Goal: Information Seeking & Learning: Learn about a topic

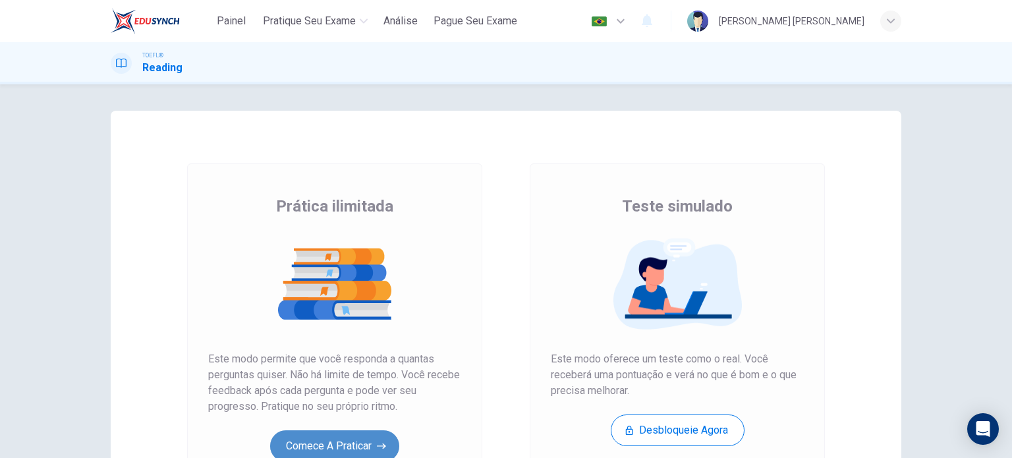
click at [366, 440] on button "Comece a praticar" at bounding box center [334, 446] width 129 height 32
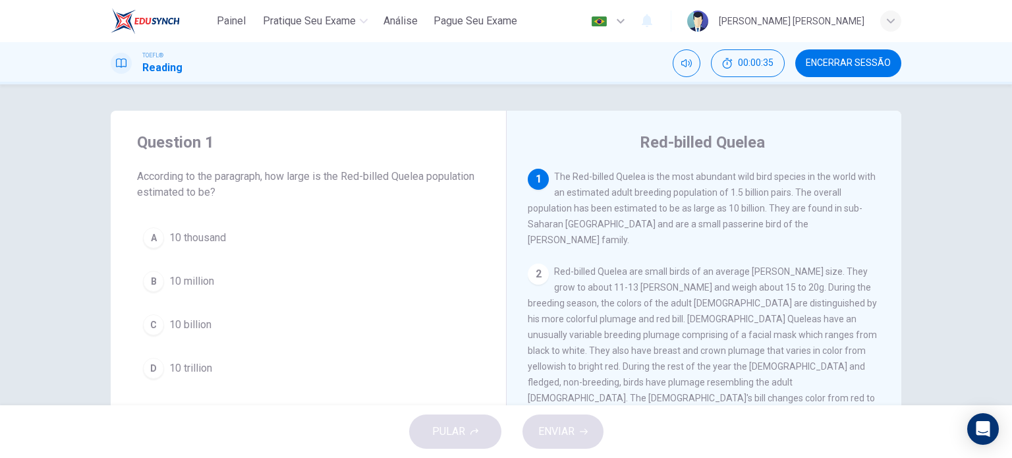
drag, startPoint x: 728, startPoint y: 194, endPoint x: 764, endPoint y: 192, distance: 36.3
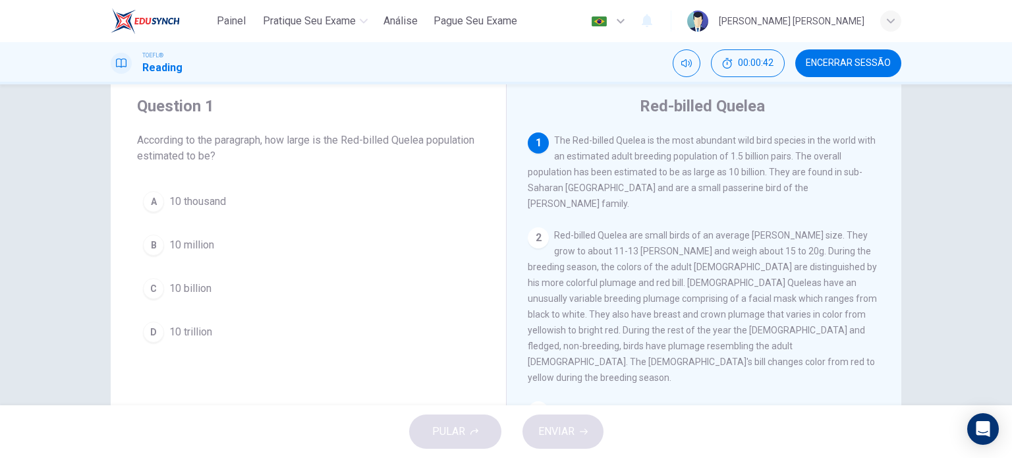
scroll to position [39, 0]
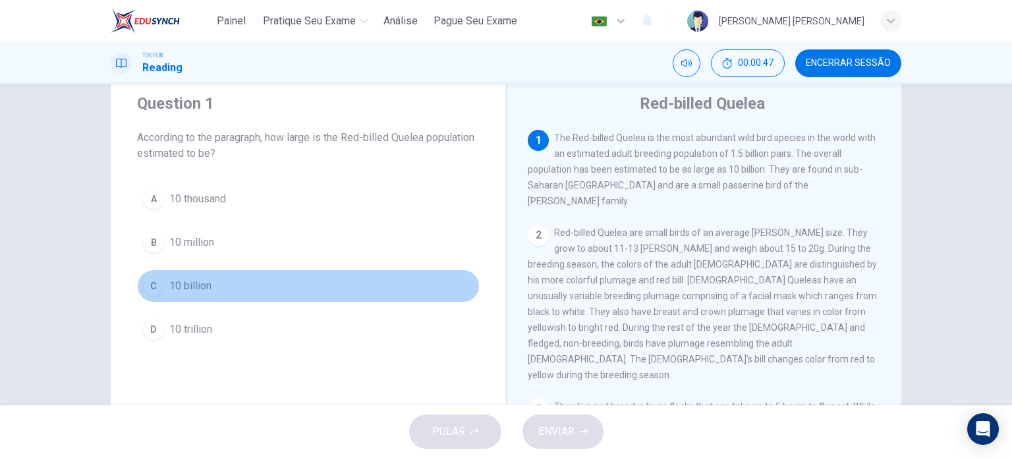
click at [190, 278] on span "10 billion" at bounding box center [190, 286] width 42 height 16
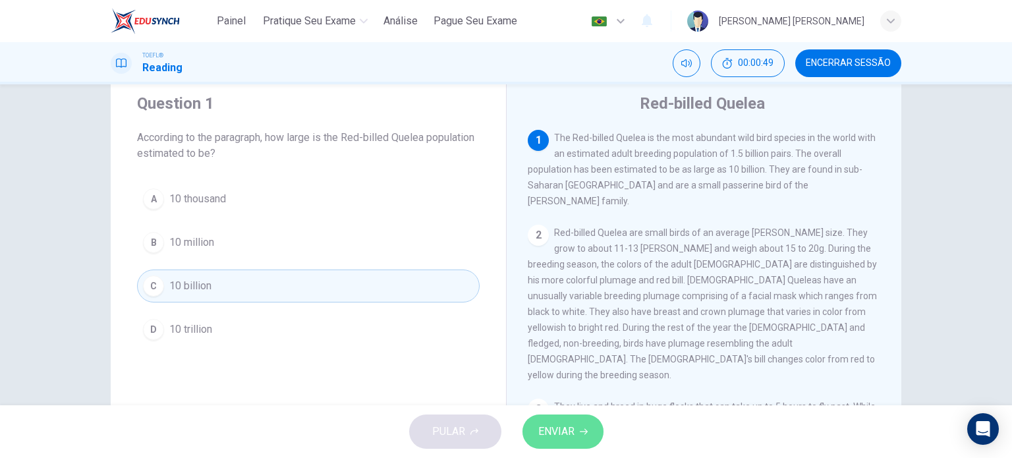
click at [577, 436] on button "ENVIAR" at bounding box center [563, 432] width 81 height 34
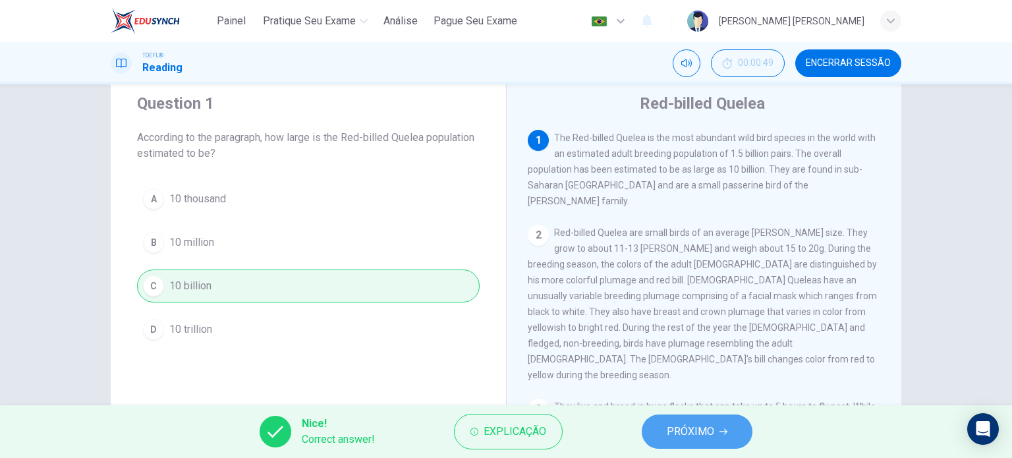
click at [701, 432] on span "PRÓXIMO" at bounding box center [690, 431] width 47 height 18
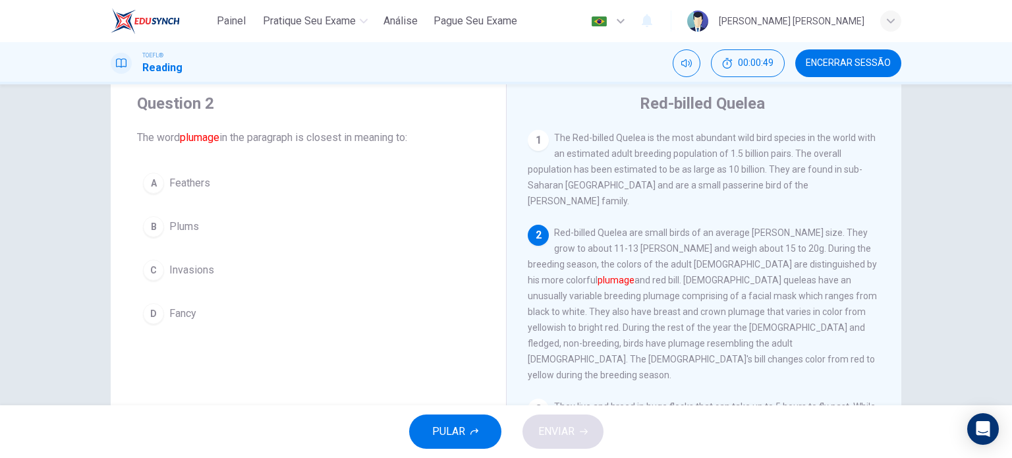
scroll to position [81, 0]
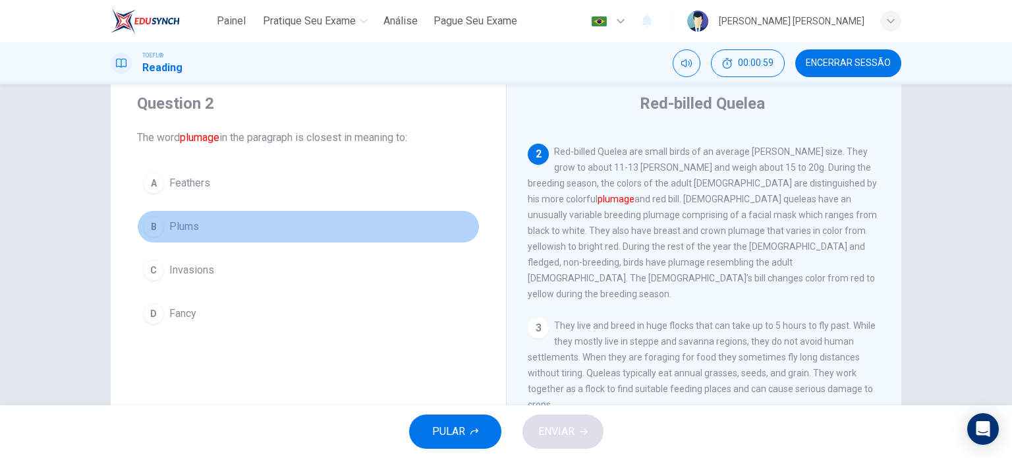
click at [169, 232] on span "Plums" at bounding box center [184, 227] width 30 height 16
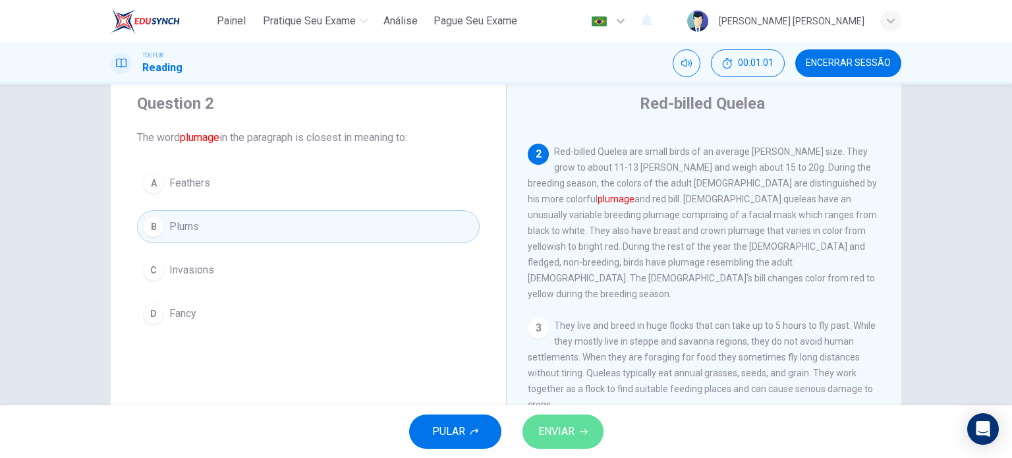
click at [562, 430] on span "ENVIAR" at bounding box center [556, 431] width 36 height 18
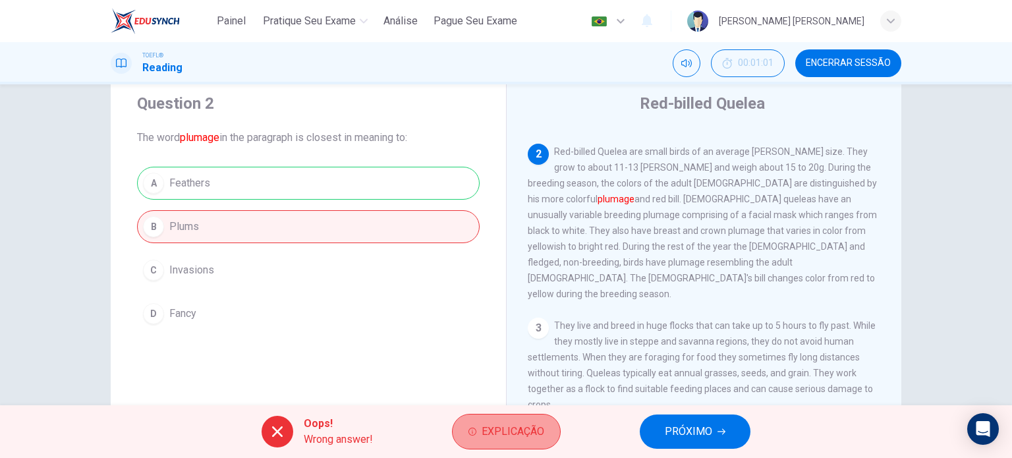
click at [537, 427] on span "Explicação" at bounding box center [513, 431] width 63 height 18
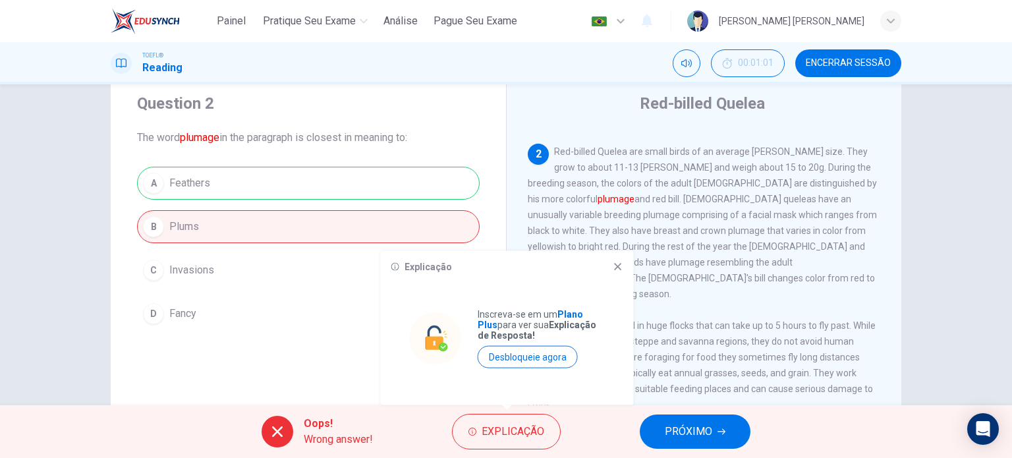
click at [789, 276] on div "2 Red-billed Quelea are small birds of an average [PERSON_NAME] size. They grow…" at bounding box center [704, 223] width 353 height 158
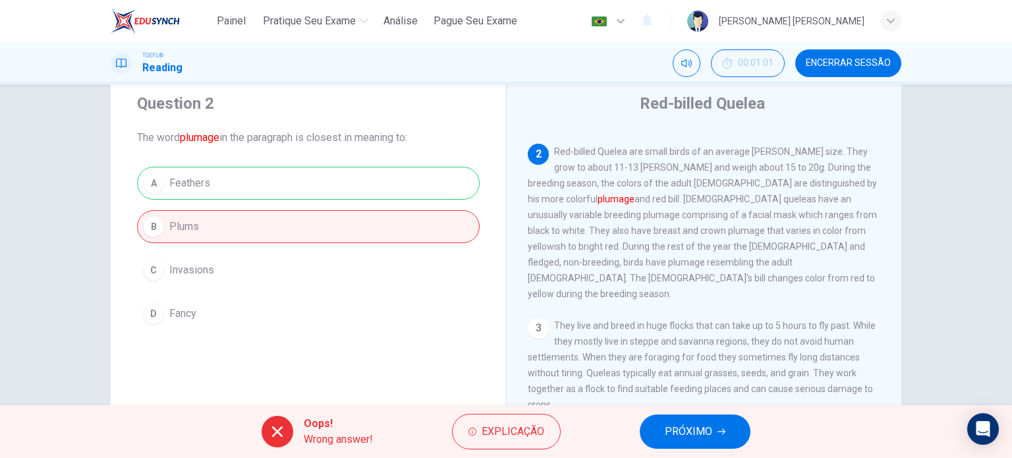
click at [208, 184] on div "A Feathers B Plums C Invasions D Fancy" at bounding box center [308, 248] width 343 height 163
drag, startPoint x: 208, startPoint y: 184, endPoint x: 165, endPoint y: 185, distance: 43.5
click at [165, 185] on div "A Feathers B Plums C Invasions D Fancy" at bounding box center [308, 248] width 343 height 163
click at [689, 419] on button "PRÓXIMO" at bounding box center [695, 432] width 111 height 34
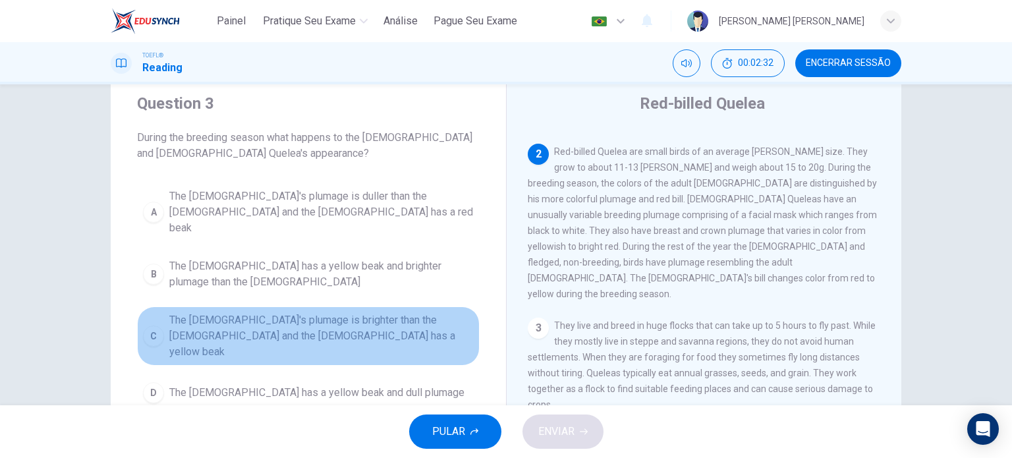
click at [397, 312] on span "The [DEMOGRAPHIC_DATA]'s plumage is brighter than the [DEMOGRAPHIC_DATA] and th…" at bounding box center [321, 335] width 304 height 47
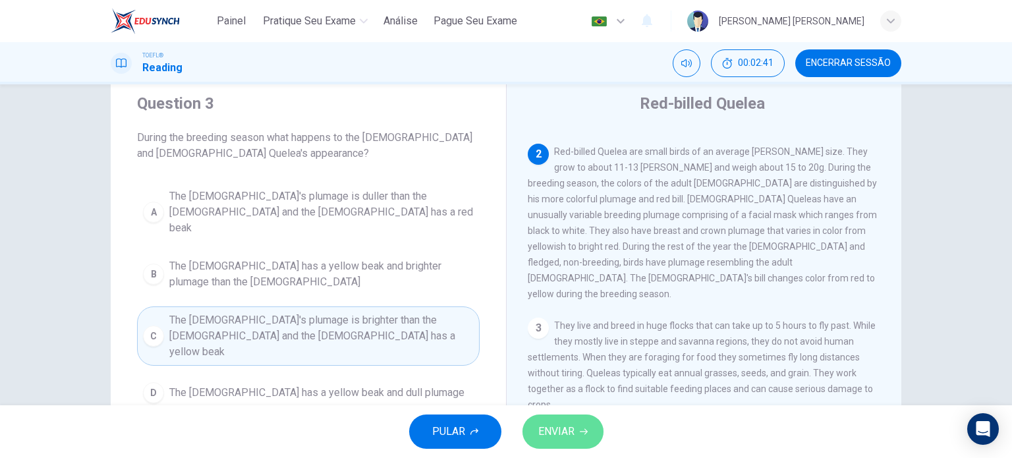
click at [572, 421] on button "ENVIAR" at bounding box center [563, 432] width 81 height 34
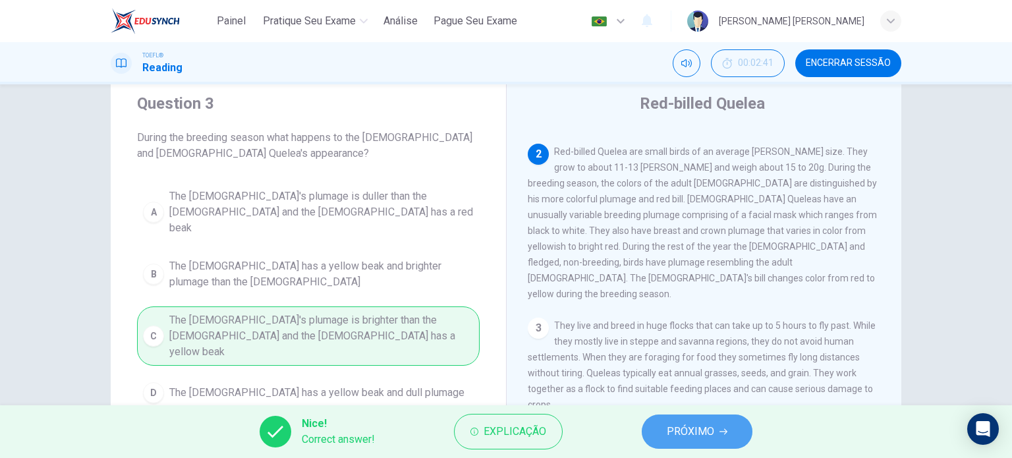
click at [690, 428] on span "PRÓXIMO" at bounding box center [690, 431] width 47 height 18
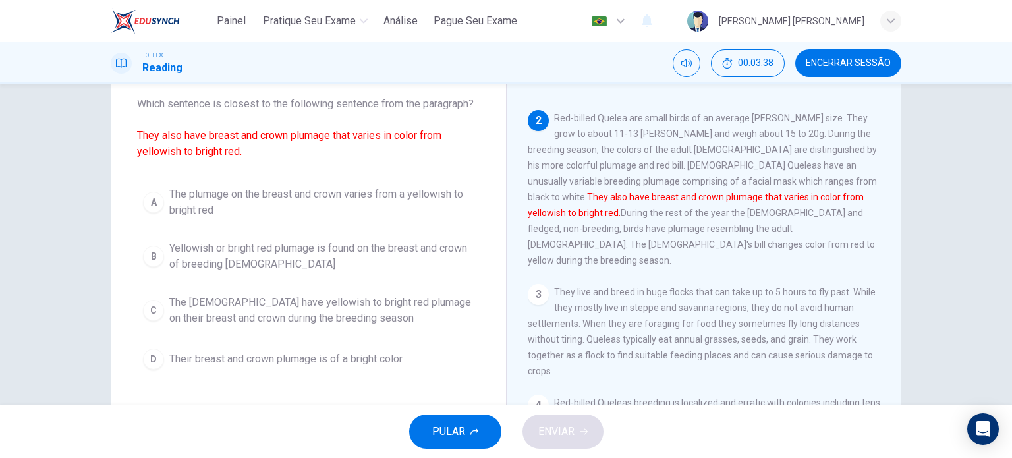
scroll to position [82, 0]
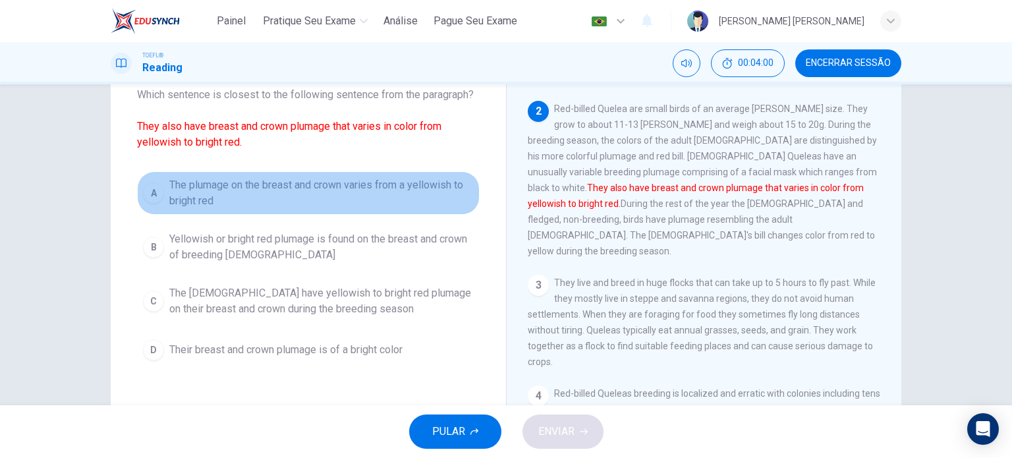
click at [360, 183] on span "The plumage on the breast and crown varies from a yellowish to bright red" at bounding box center [321, 193] width 304 height 32
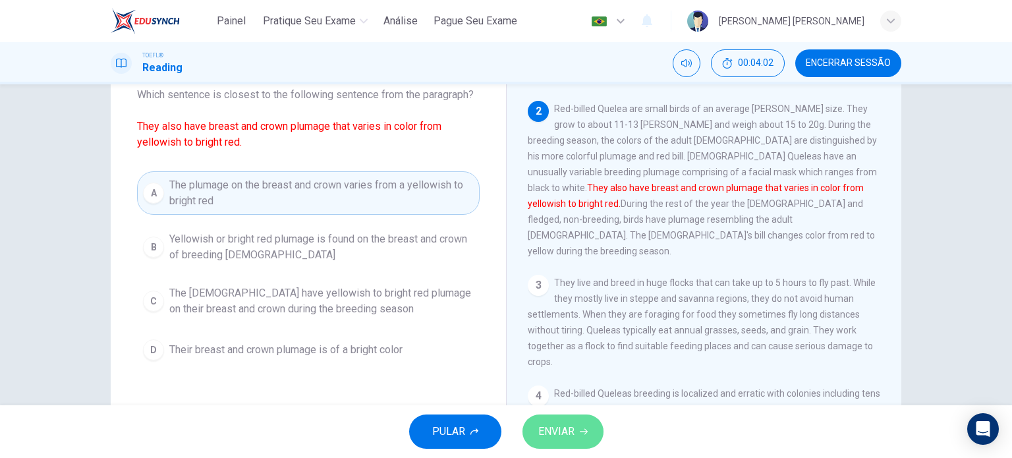
click at [553, 418] on button "ENVIAR" at bounding box center [563, 432] width 81 height 34
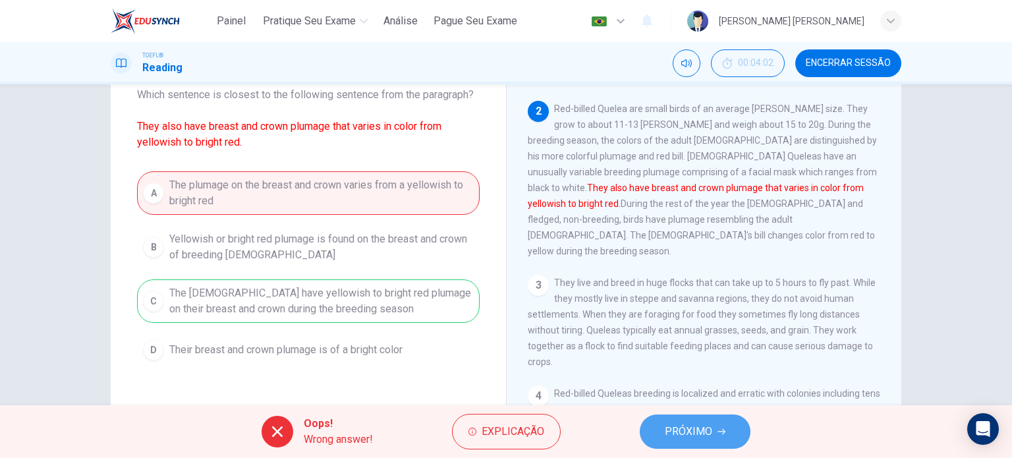
click at [701, 429] on span "PRÓXIMO" at bounding box center [688, 431] width 47 height 18
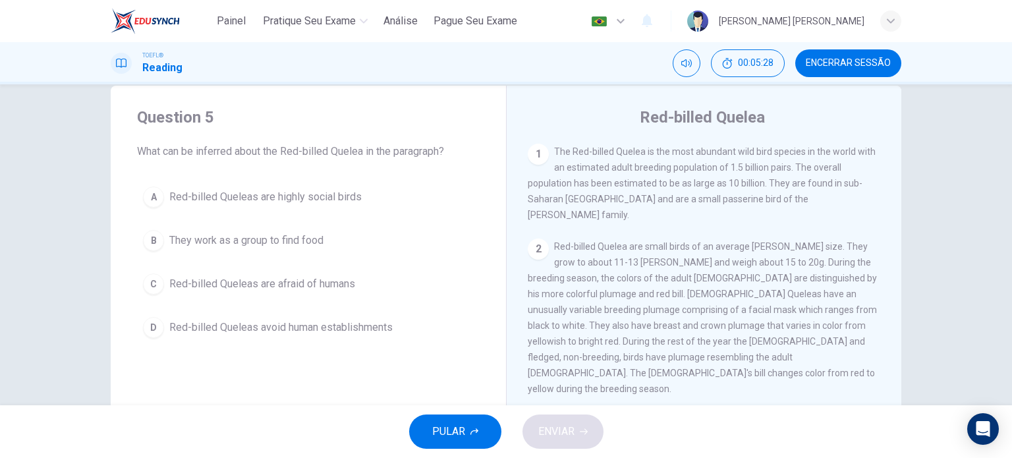
scroll to position [24, 0]
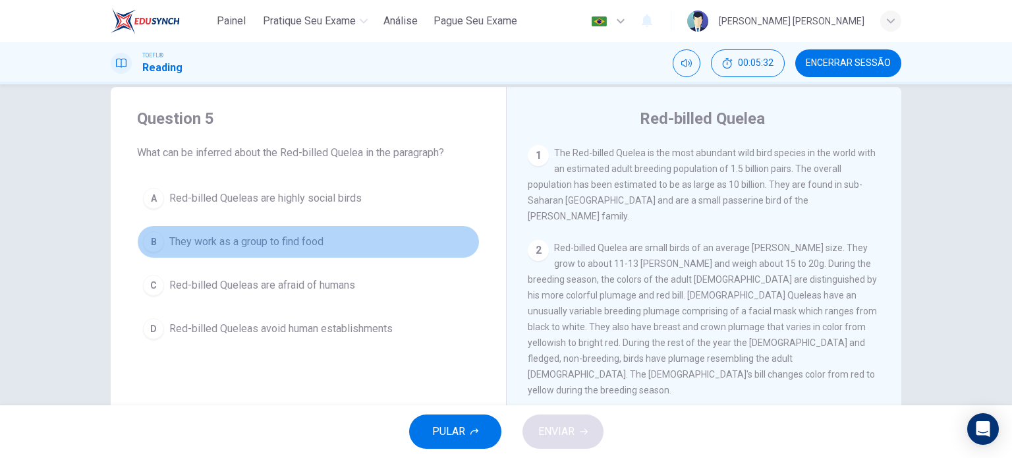
click at [293, 240] on span "They work as a group to find food" at bounding box center [246, 242] width 154 height 16
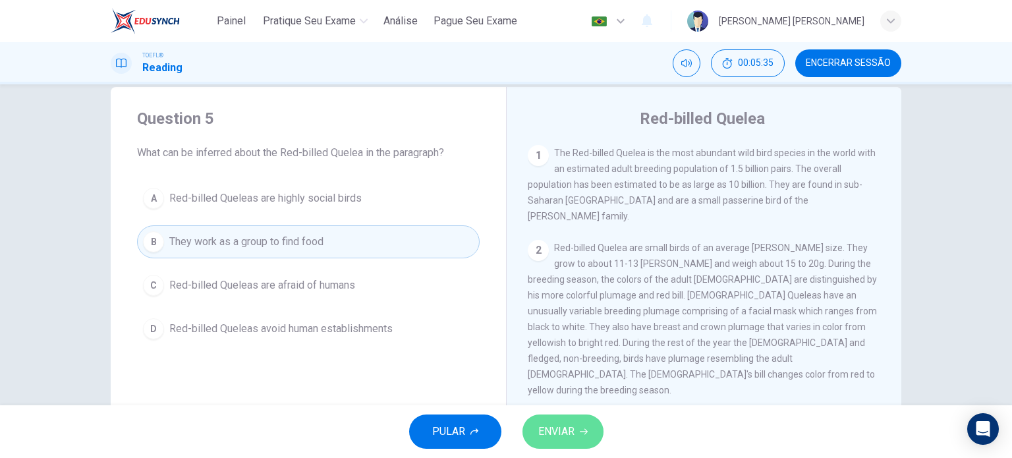
click at [554, 423] on span "ENVIAR" at bounding box center [556, 431] width 36 height 18
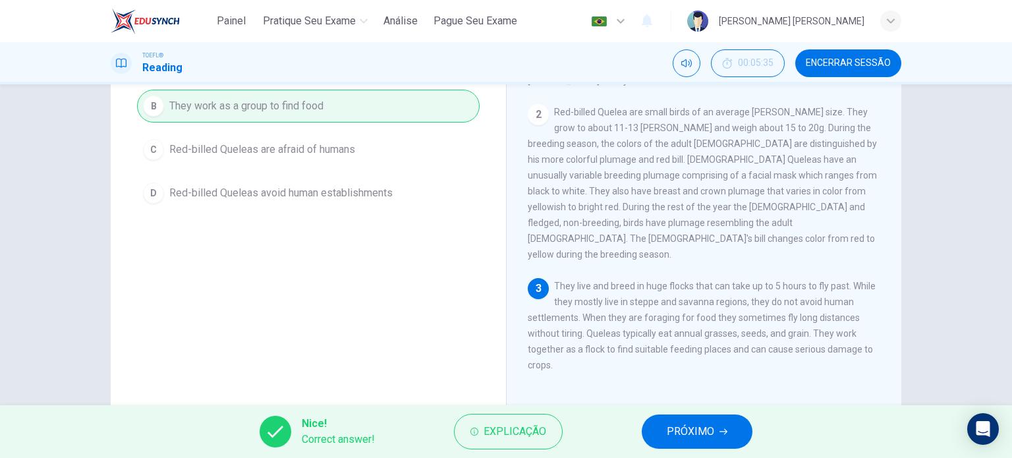
scroll to position [190, 0]
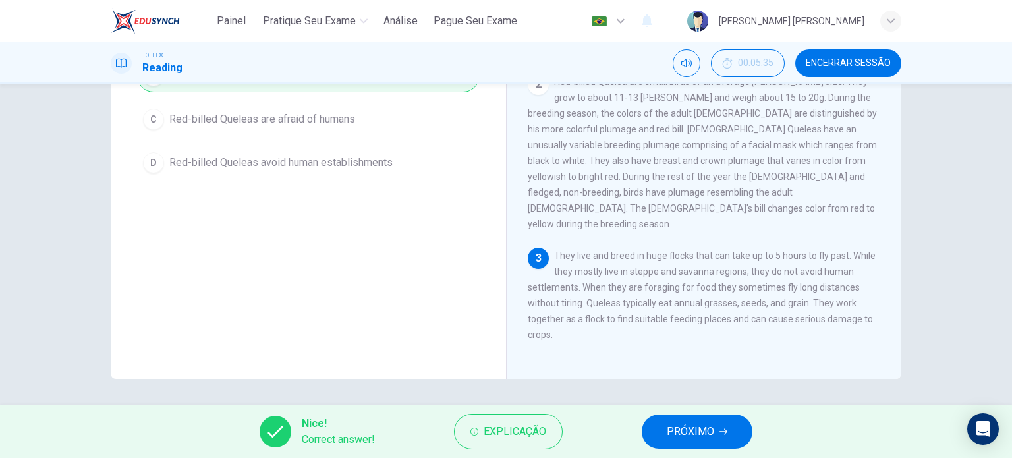
click at [662, 439] on button "PRÓXIMO" at bounding box center [697, 432] width 111 height 34
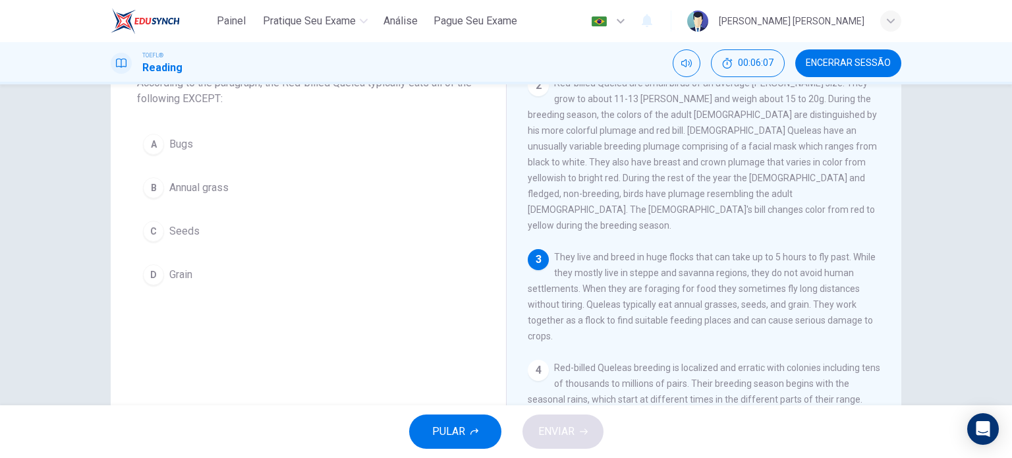
scroll to position [92, 0]
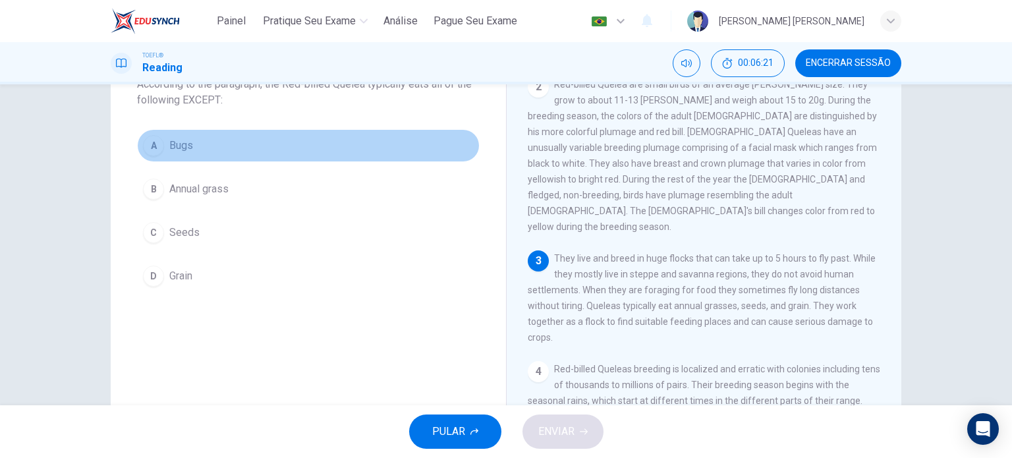
click at [178, 148] on span "Bugs" at bounding box center [181, 146] width 24 height 16
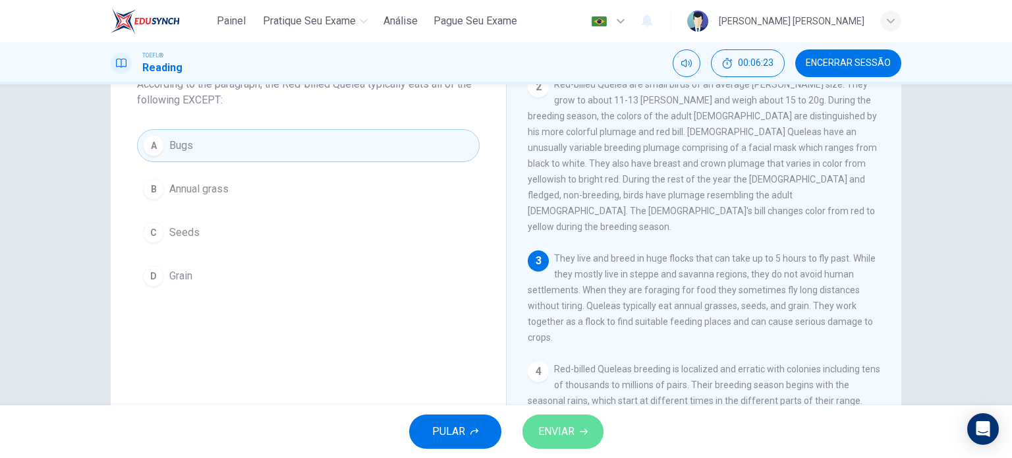
click at [548, 430] on span "ENVIAR" at bounding box center [556, 431] width 36 height 18
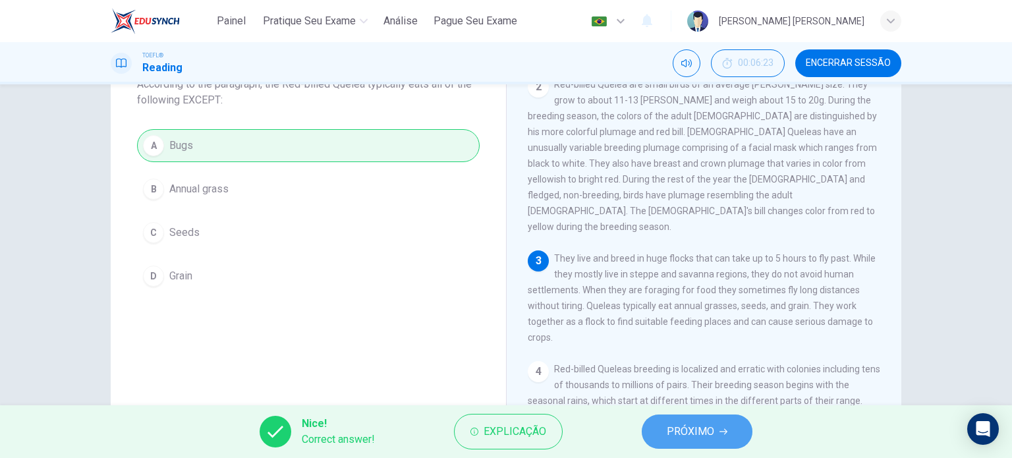
click at [659, 439] on button "PRÓXIMO" at bounding box center [697, 432] width 111 height 34
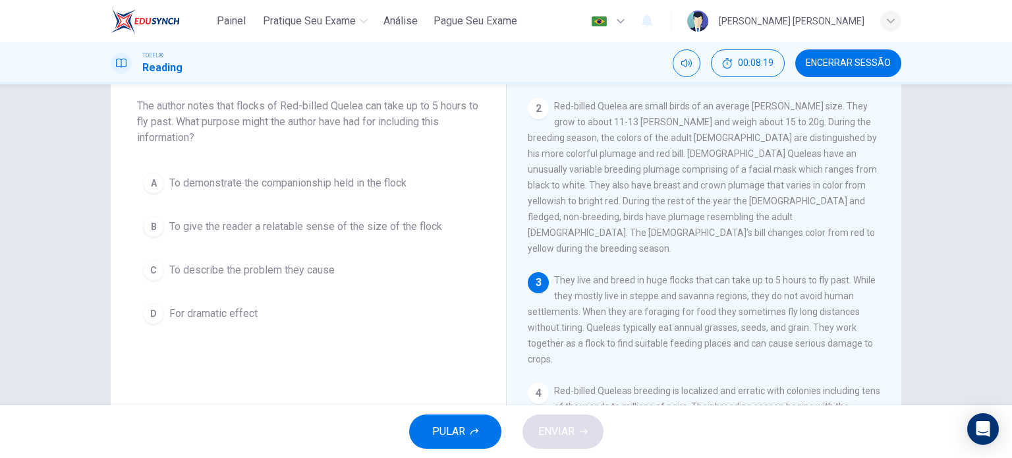
scroll to position [69, 0]
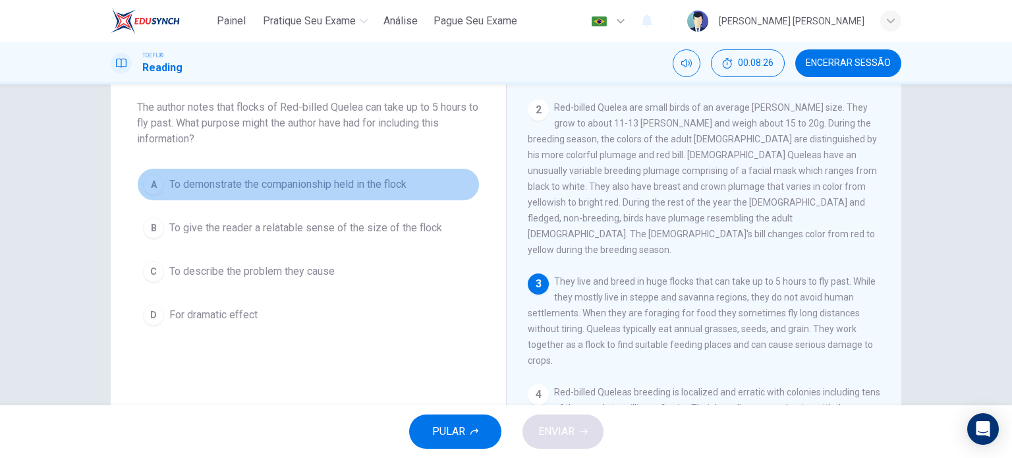
click at [355, 181] on span "To demonstrate the companionship held in the flock" at bounding box center [287, 185] width 237 height 16
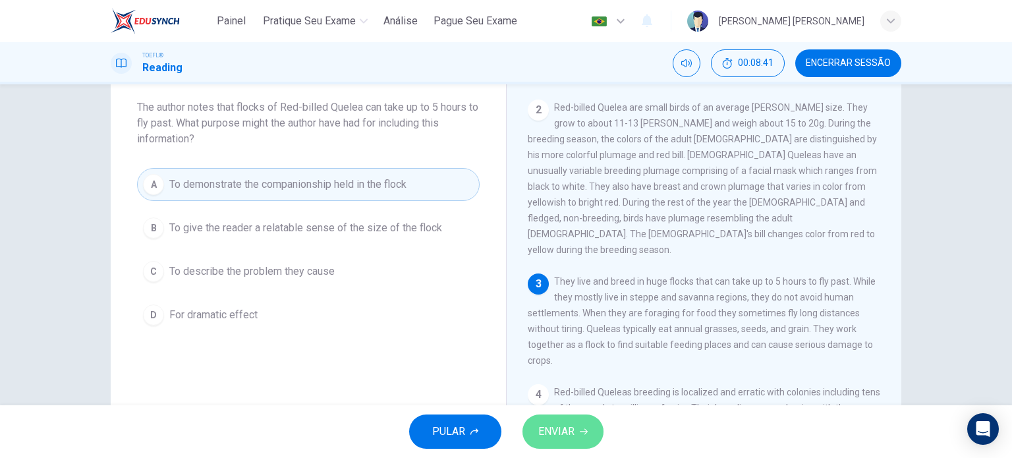
click at [559, 434] on span "ENVIAR" at bounding box center [556, 431] width 36 height 18
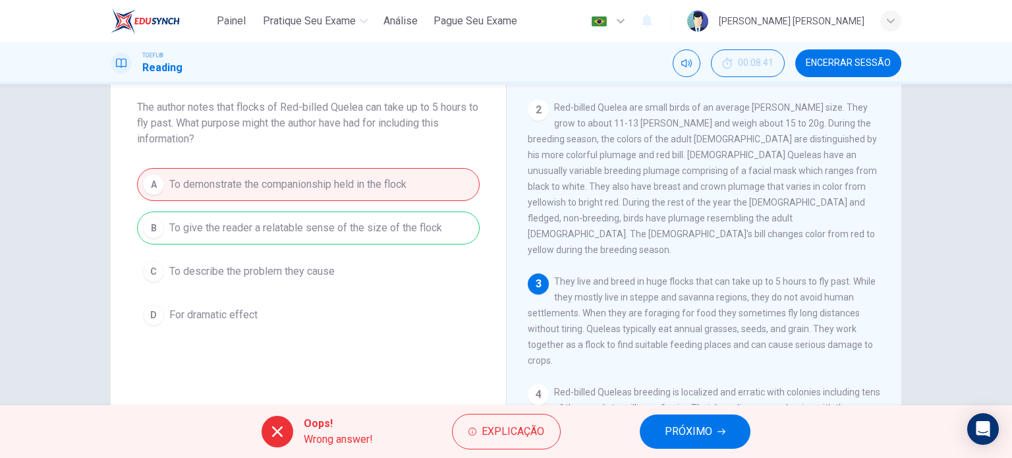
click at [803, 306] on span "They live and breed in huge flocks that can take up to 5 hours to fly past. Whi…" at bounding box center [702, 321] width 348 height 90
click at [851, 276] on span "They live and breed in huge flocks that can take up to 5 hours to fly past. Whi…" at bounding box center [702, 321] width 348 height 90
drag, startPoint x: 842, startPoint y: 258, endPoint x: 567, endPoint y: 249, distance: 275.6
click at [567, 273] on div "3 They live and breed in huge flocks that can take up to 5 hours to fly past. W…" at bounding box center [704, 320] width 353 height 95
drag, startPoint x: 551, startPoint y: 257, endPoint x: 815, endPoint y: 271, distance: 264.0
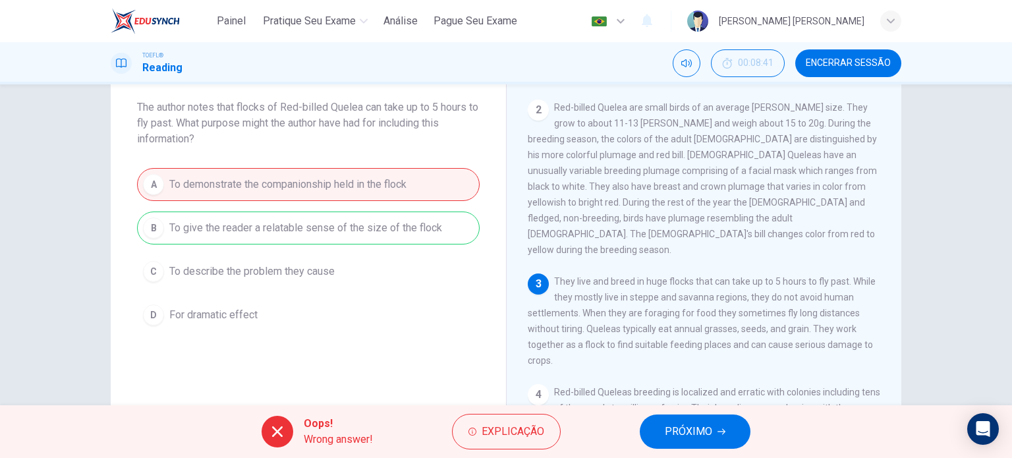
click at [815, 276] on span "They live and breed in huge flocks that can take up to 5 hours to fly past. Whi…" at bounding box center [702, 321] width 348 height 90
click at [688, 432] on span "PRÓXIMO" at bounding box center [688, 431] width 47 height 18
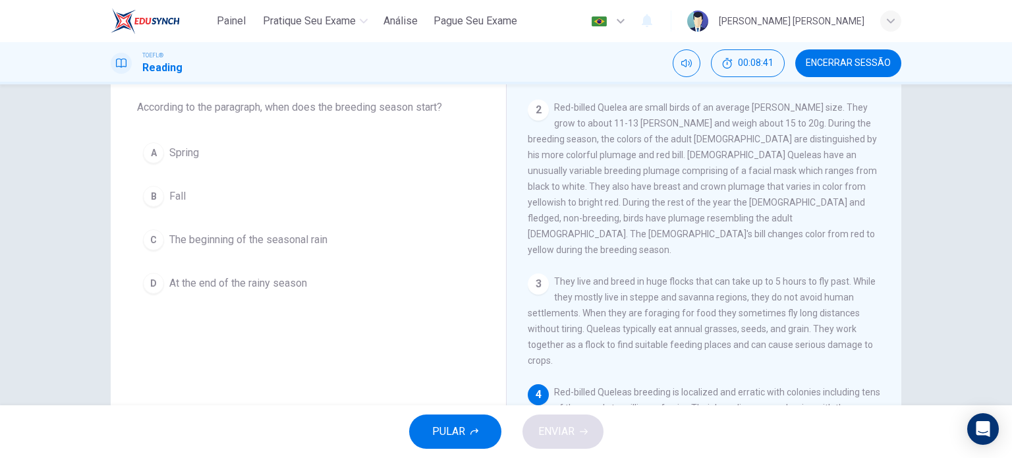
scroll to position [208, 0]
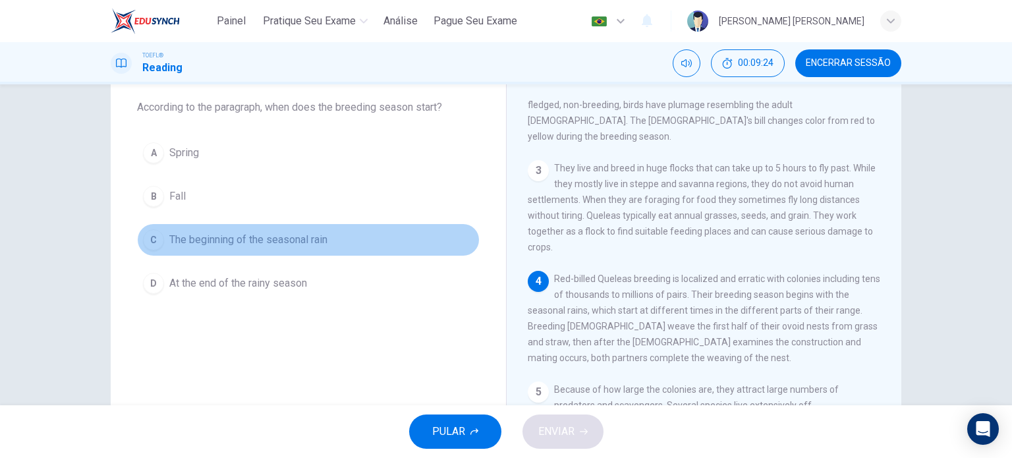
click at [287, 239] on span "The beginning of the seasonal rain" at bounding box center [248, 240] width 158 height 16
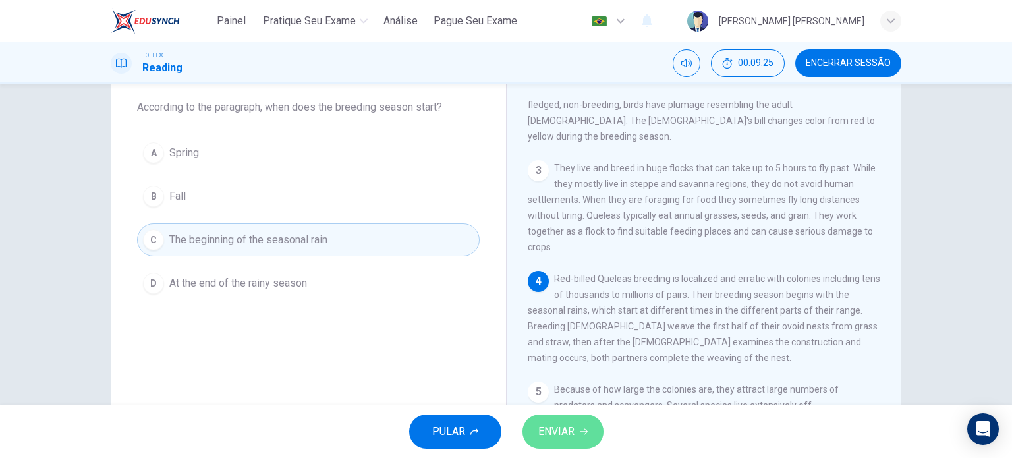
click at [556, 431] on span "ENVIAR" at bounding box center [556, 431] width 36 height 18
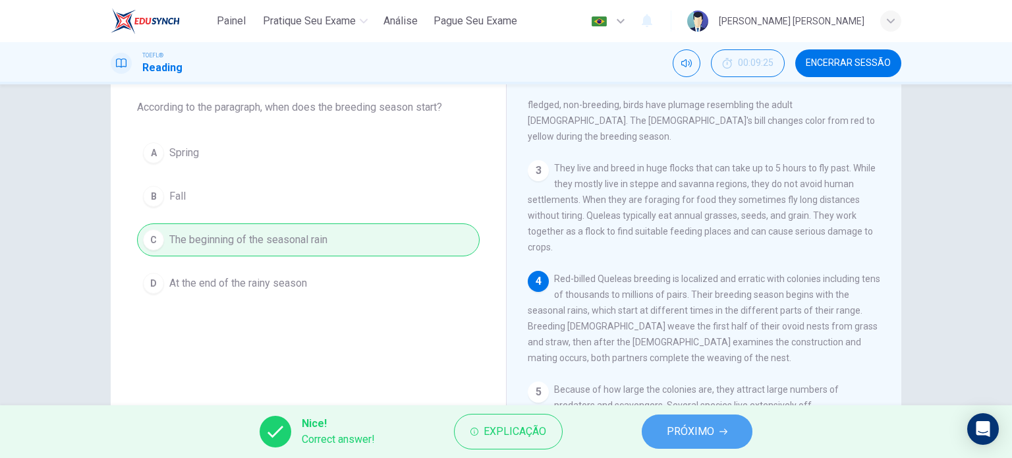
click at [688, 435] on span "PRÓXIMO" at bounding box center [690, 431] width 47 height 18
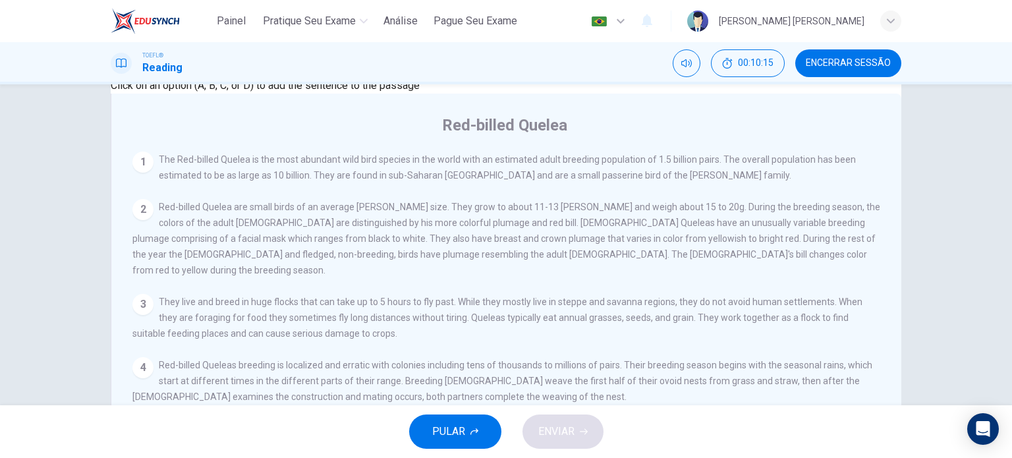
scroll to position [135, 0]
click at [542, 452] on input at bounding box center [599, 458] width 114 height 13
click at [563, 429] on span "ENVIAR" at bounding box center [556, 431] width 36 height 18
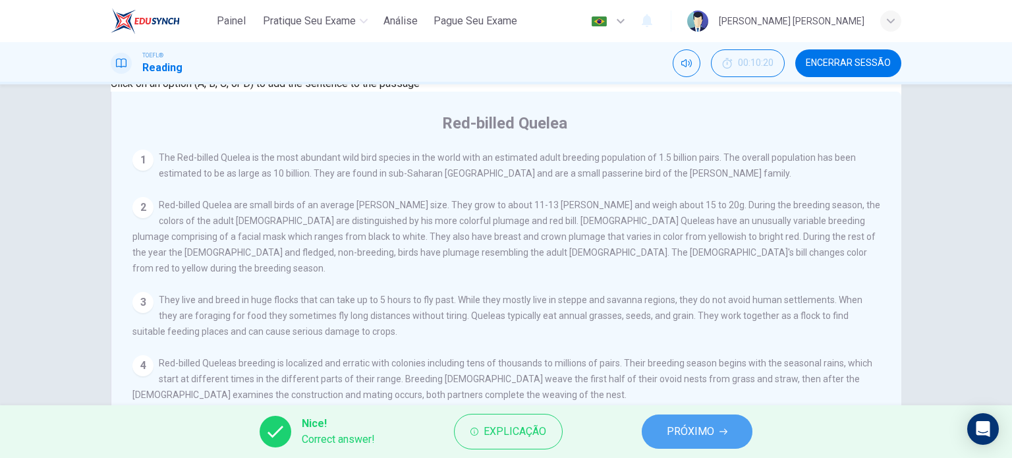
click at [693, 429] on span "PRÓXIMO" at bounding box center [690, 431] width 47 height 18
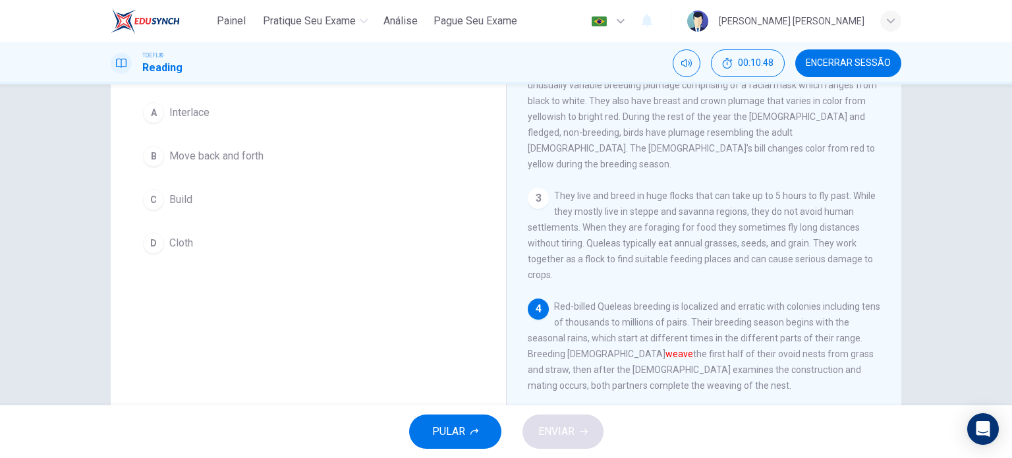
scroll to position [107, 0]
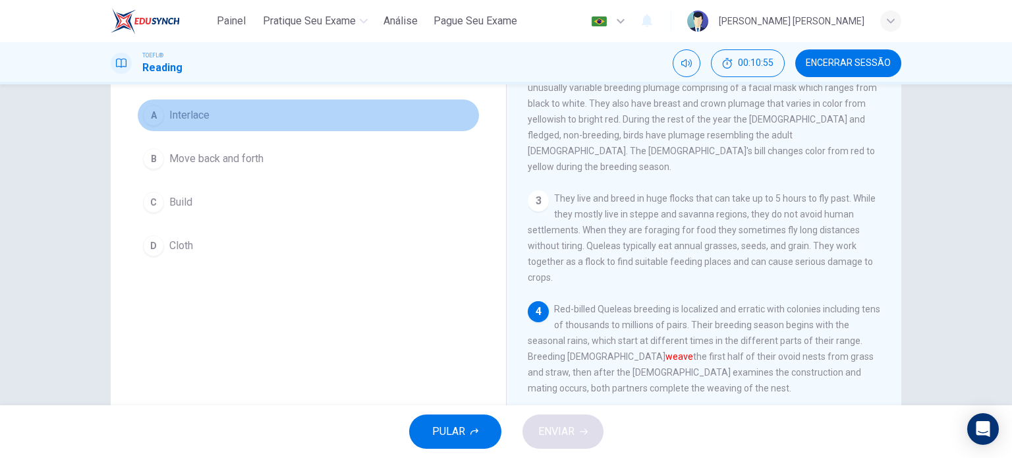
click at [182, 116] on span "Interlace" at bounding box center [189, 115] width 40 height 16
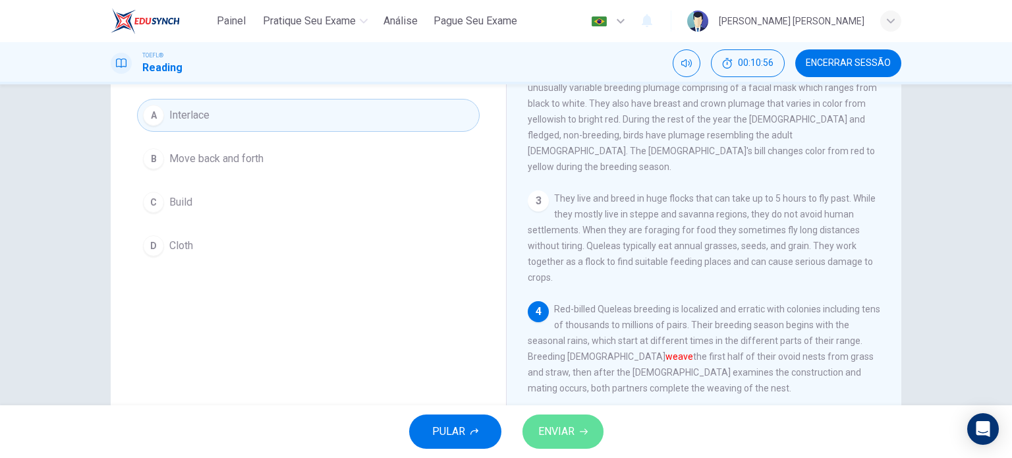
click at [588, 435] on button "ENVIAR" at bounding box center [563, 432] width 81 height 34
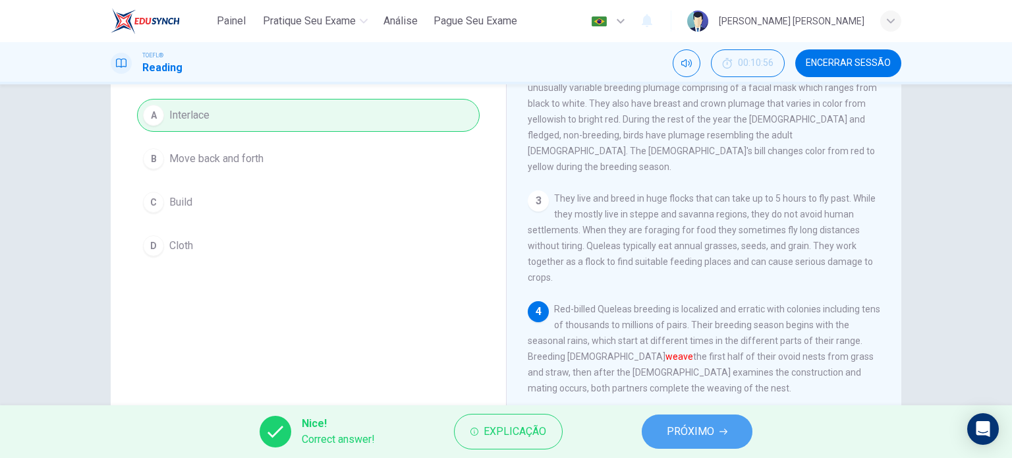
click at [693, 426] on span "PRÓXIMO" at bounding box center [690, 431] width 47 height 18
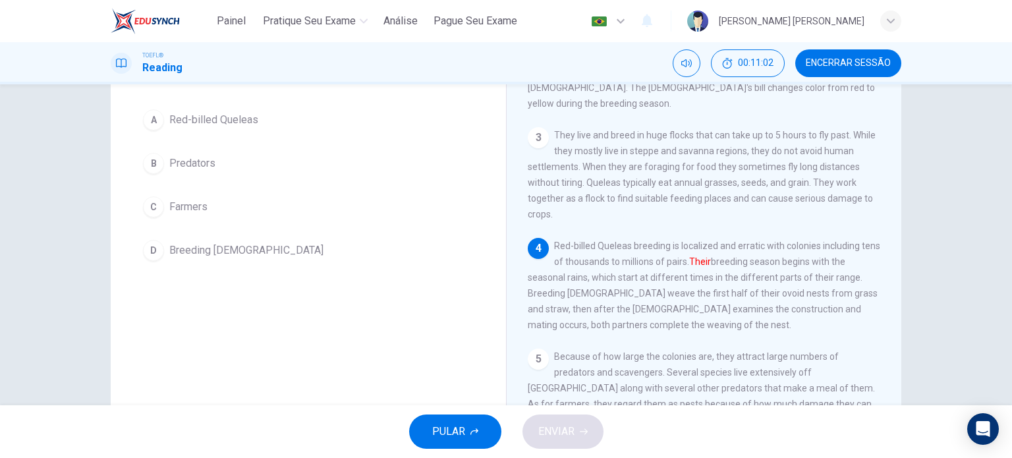
scroll to position [108, 0]
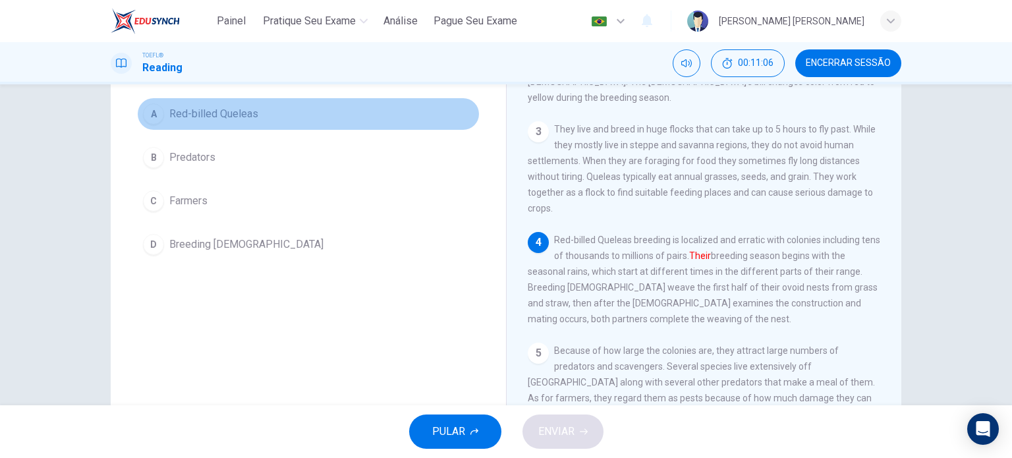
click at [210, 118] on span "Red-billed Queleas" at bounding box center [213, 114] width 89 height 16
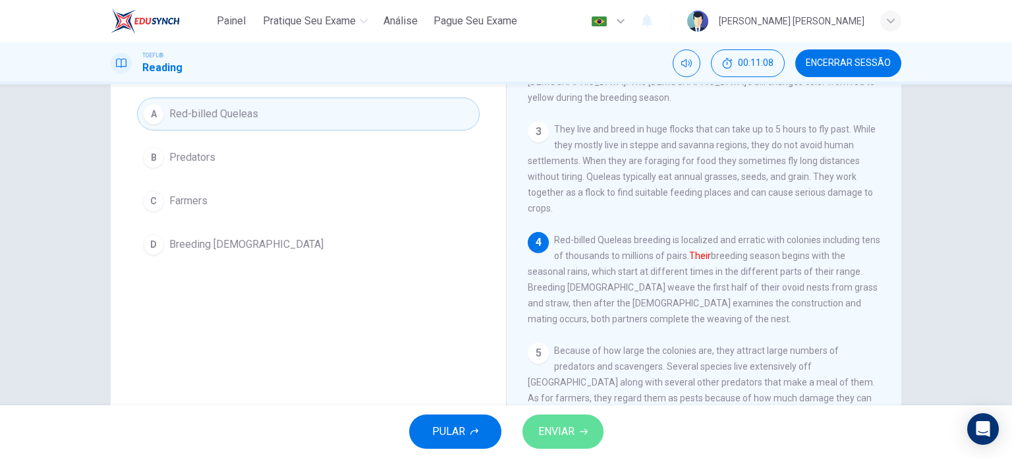
click at [558, 432] on span "ENVIAR" at bounding box center [556, 431] width 36 height 18
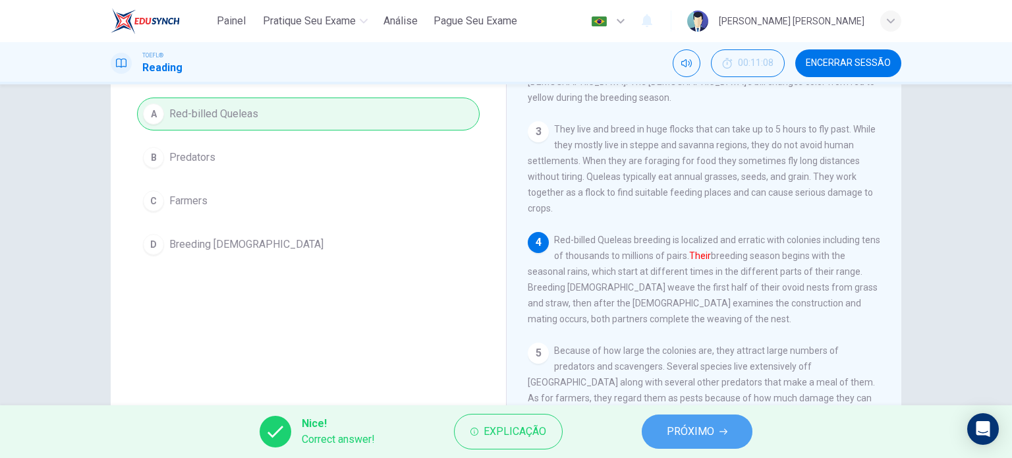
click at [682, 425] on span "PRÓXIMO" at bounding box center [690, 431] width 47 height 18
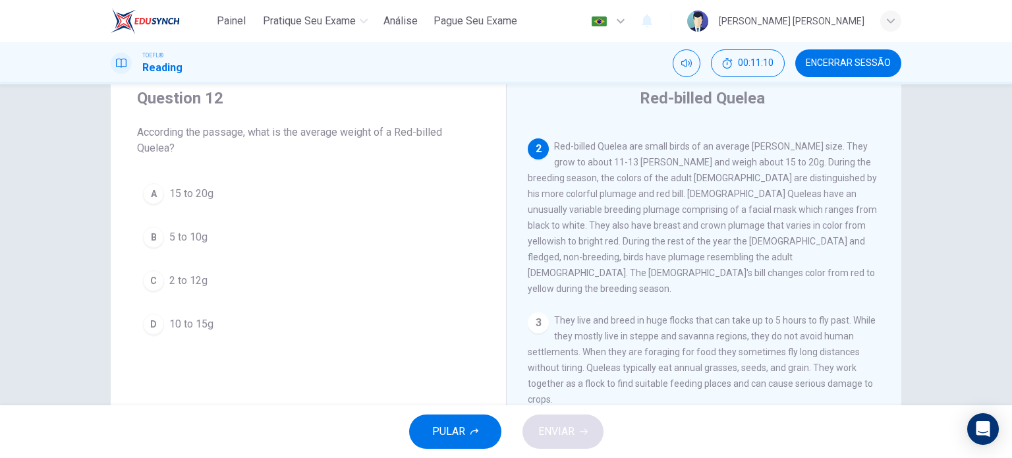
scroll to position [0, 0]
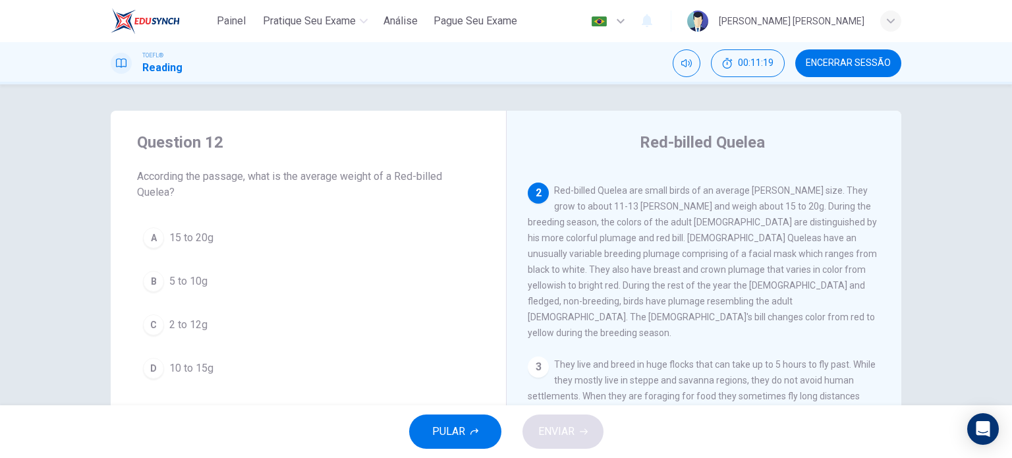
click at [194, 240] on span "15 to 20g" at bounding box center [191, 238] width 44 height 16
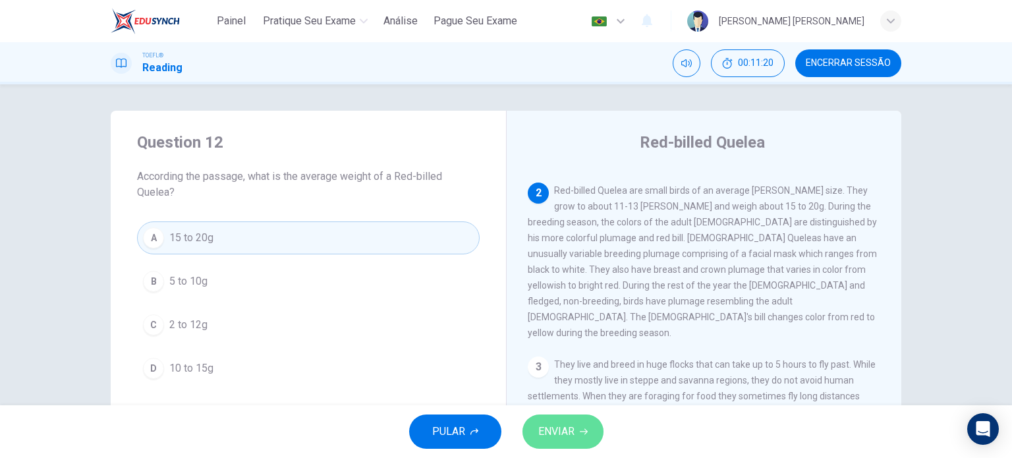
click at [551, 426] on span "ENVIAR" at bounding box center [556, 431] width 36 height 18
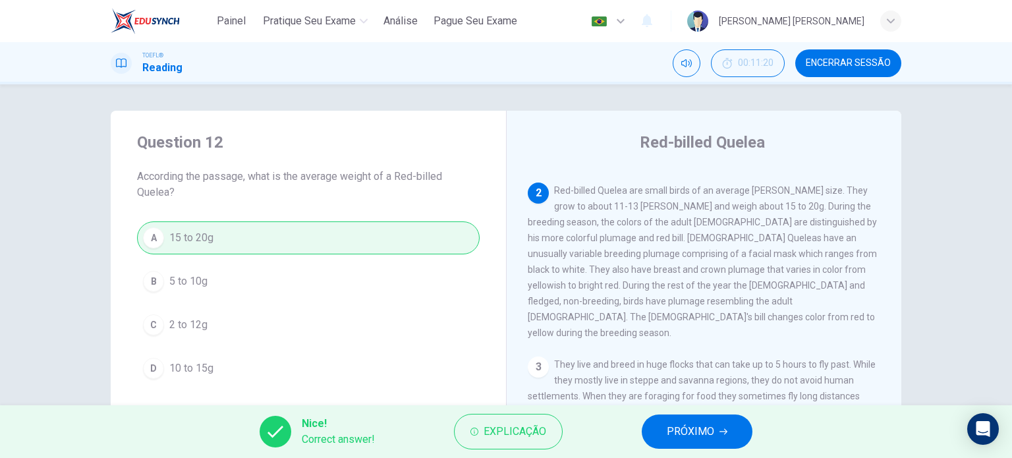
click at [689, 434] on span "PRÓXIMO" at bounding box center [690, 431] width 47 height 18
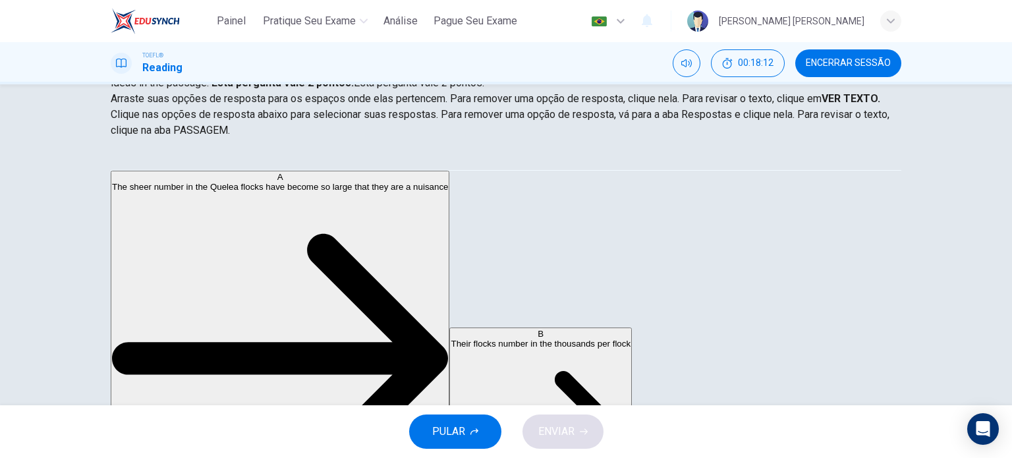
scroll to position [190, 0]
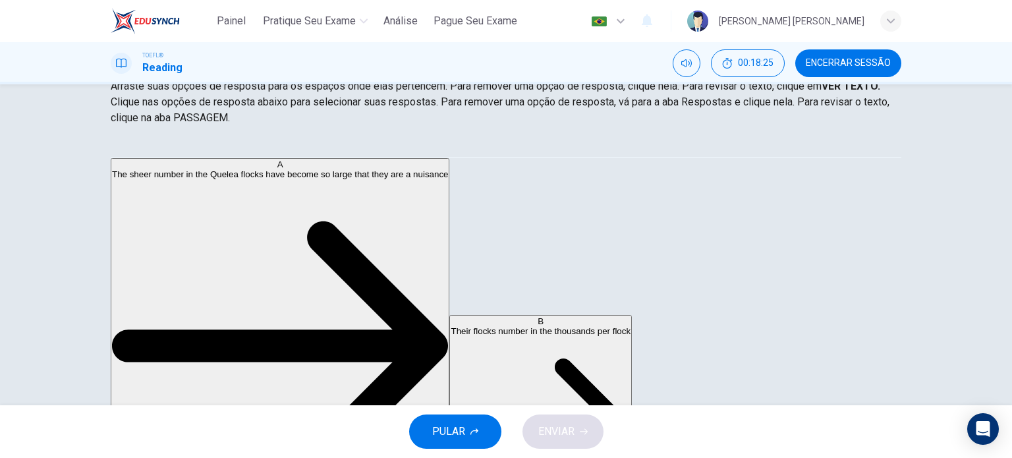
click at [1002, 308] on div "Question 13 Ver Texto Directions: An introductory sentence for a brief summary …" at bounding box center [506, 244] width 1012 height 321
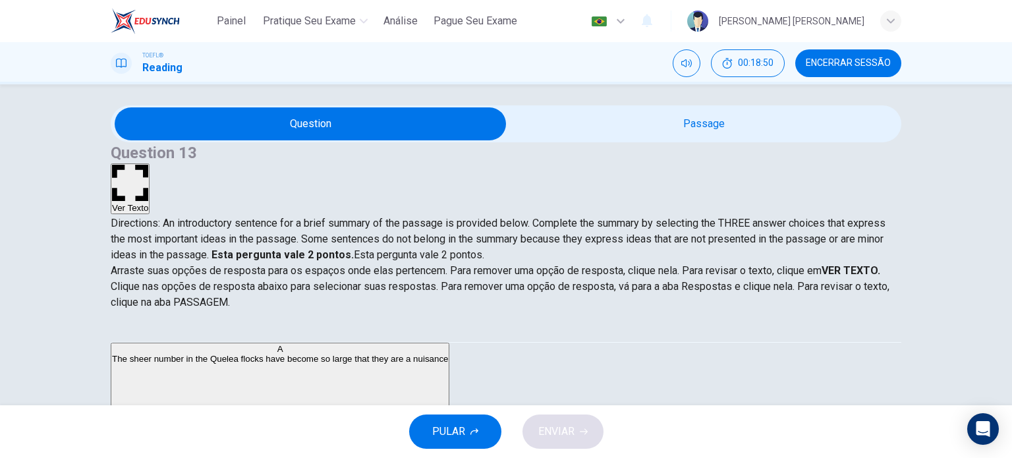
scroll to position [8, 0]
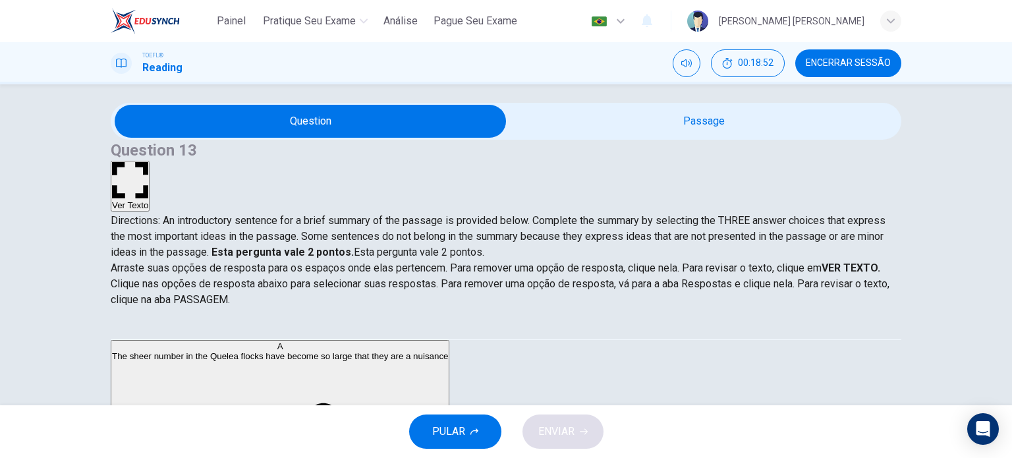
click at [150, 161] on button "Ver Texto" at bounding box center [130, 186] width 39 height 51
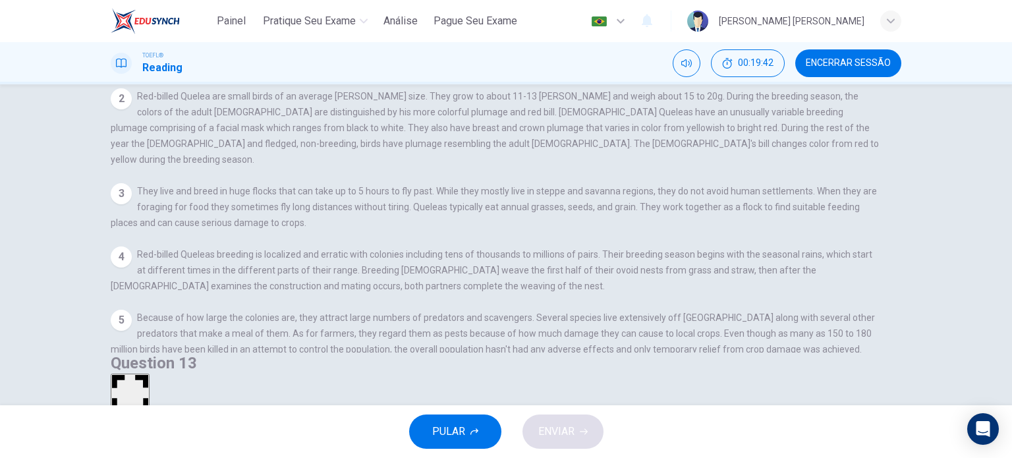
scroll to position [0, 0]
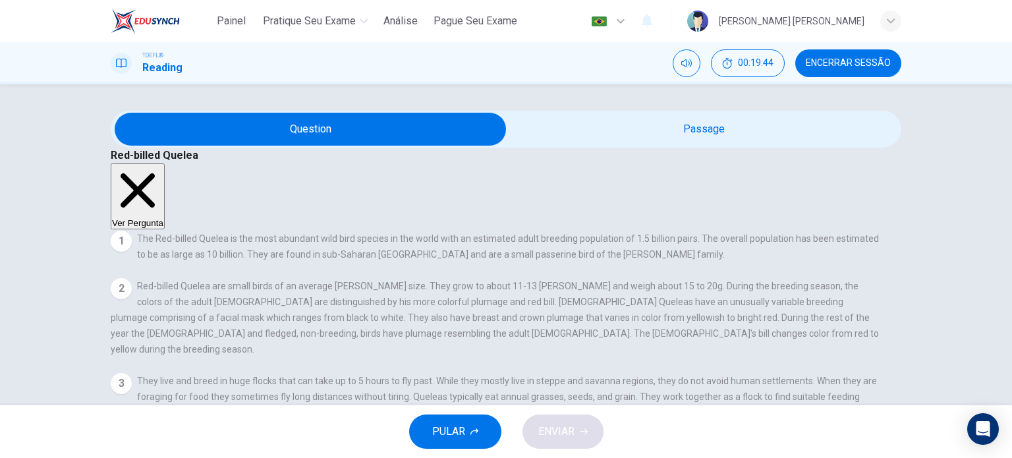
click at [165, 163] on button "Ver Pergunta" at bounding box center [138, 196] width 54 height 66
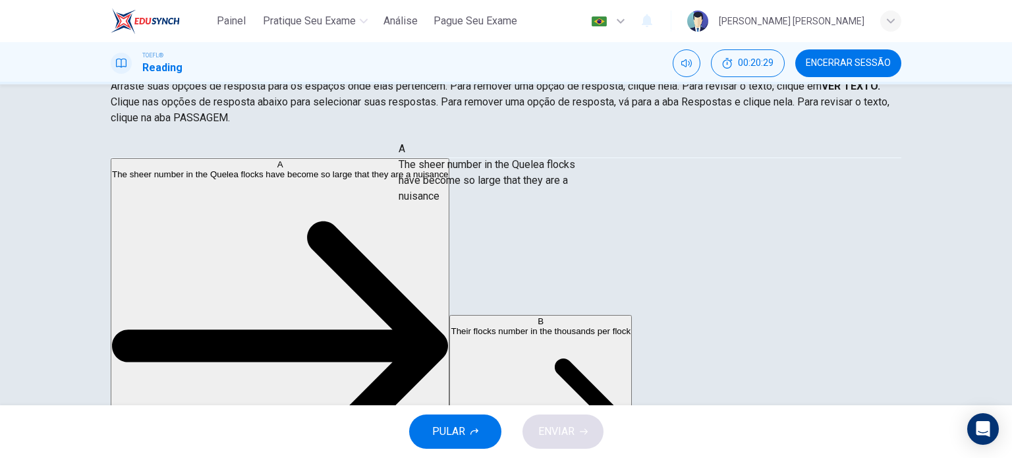
drag, startPoint x: 248, startPoint y: 180, endPoint x: 522, endPoint y: 179, distance: 273.5
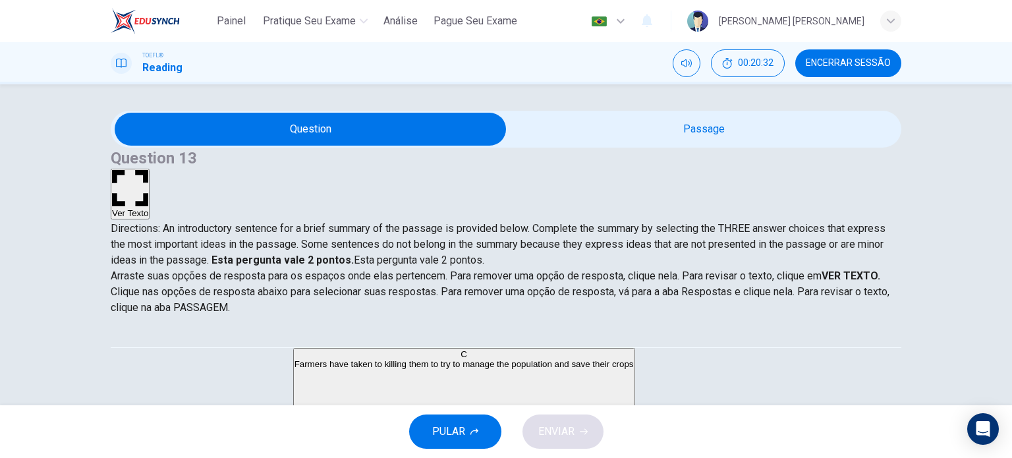
click at [150, 169] on button "Ver Texto" at bounding box center [130, 194] width 39 height 51
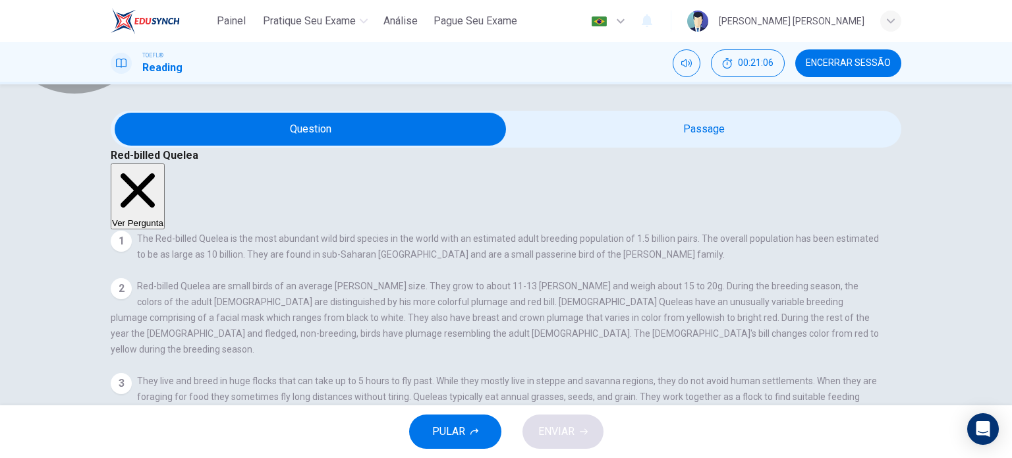
click at [165, 163] on button "Ver Pergunta" at bounding box center [138, 196] width 54 height 66
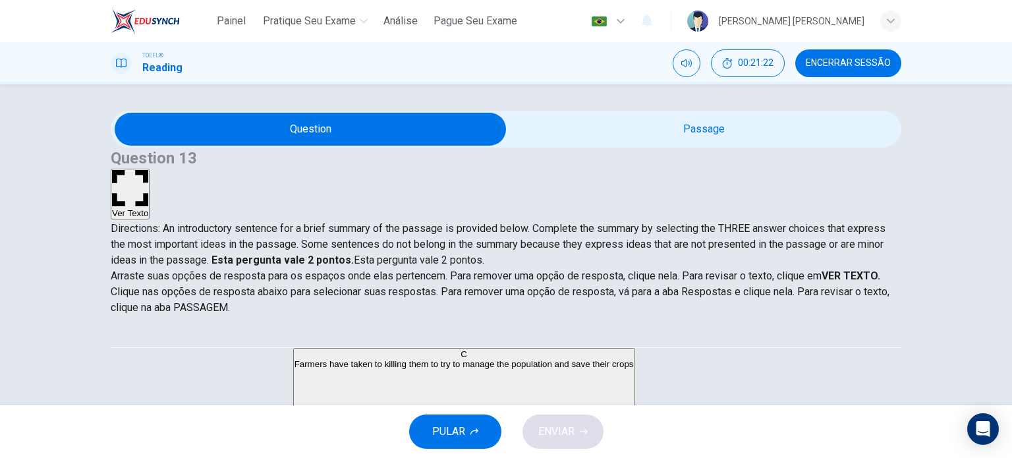
click at [150, 169] on button "Ver Texto" at bounding box center [130, 194] width 39 height 51
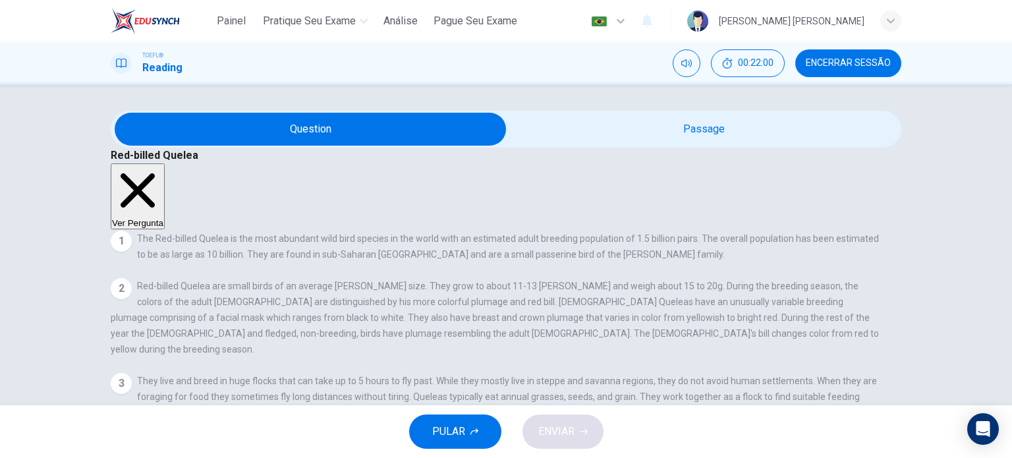
click at [165, 163] on button "Ver Pergunta" at bounding box center [138, 196] width 54 height 66
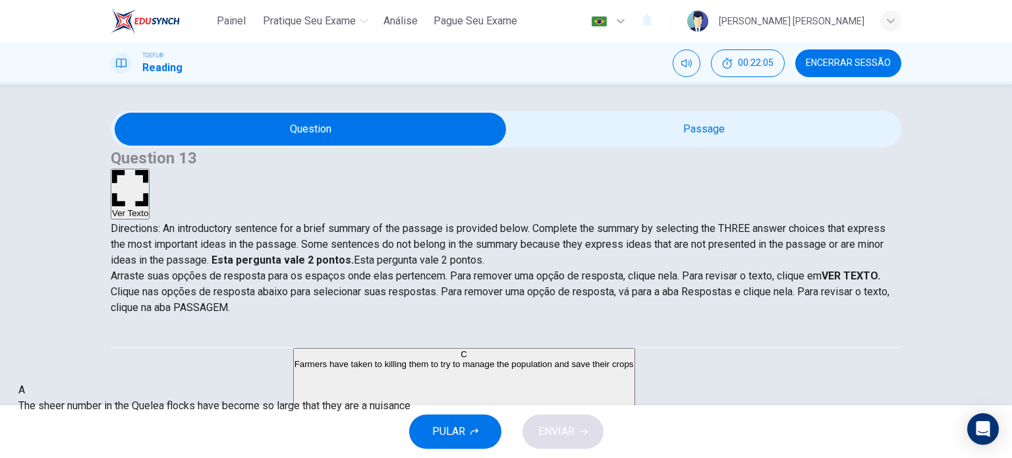
drag, startPoint x: 596, startPoint y: 376, endPoint x: 255, endPoint y: 411, distance: 342.5
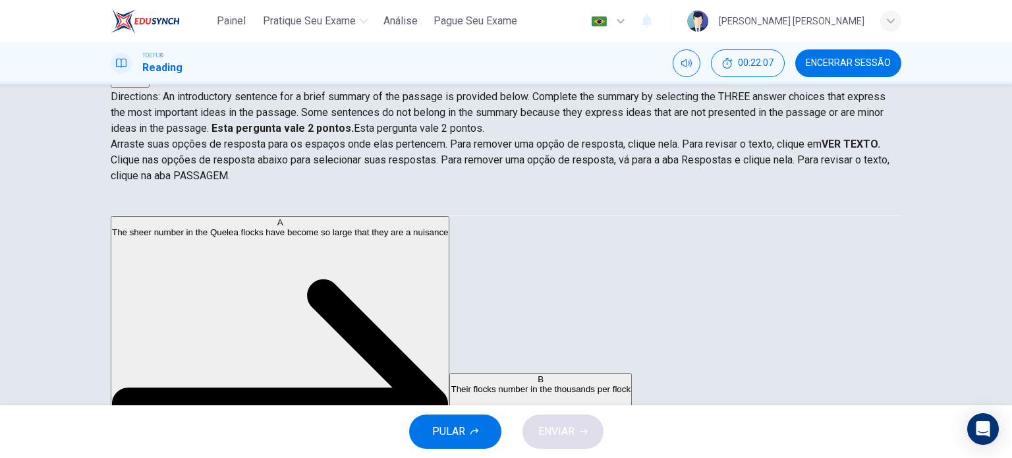
scroll to position [159, 0]
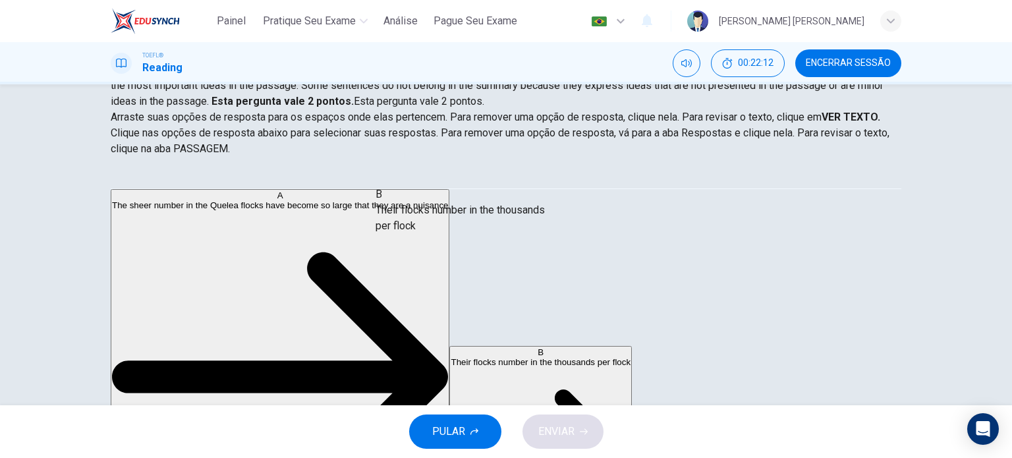
drag, startPoint x: 223, startPoint y: 289, endPoint x: 469, endPoint y: 218, distance: 256.5
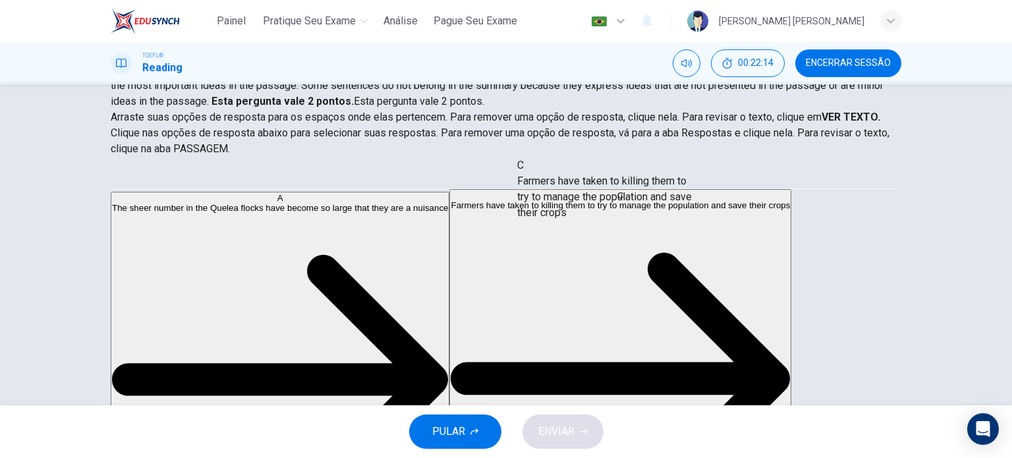
drag, startPoint x: 226, startPoint y: 289, endPoint x: 629, endPoint y: 190, distance: 414.6
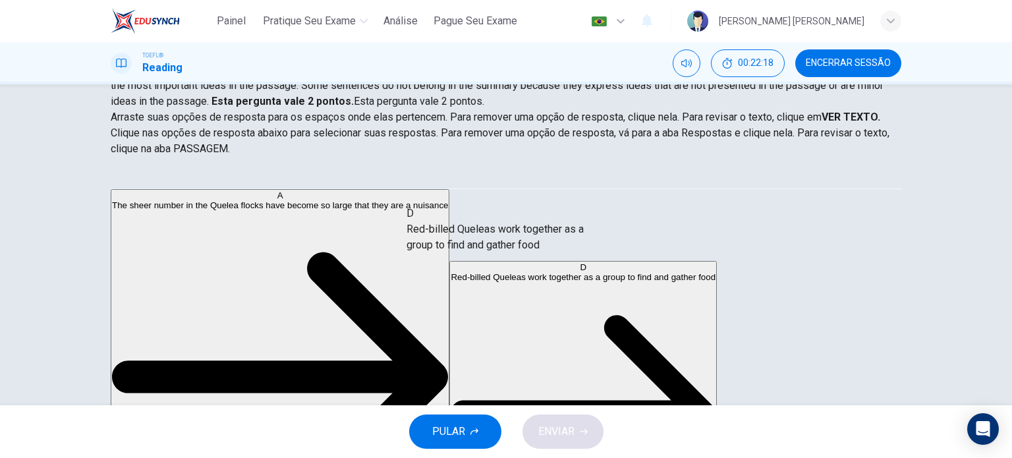
drag, startPoint x: 232, startPoint y: 292, endPoint x: 532, endPoint y: 243, distance: 303.8
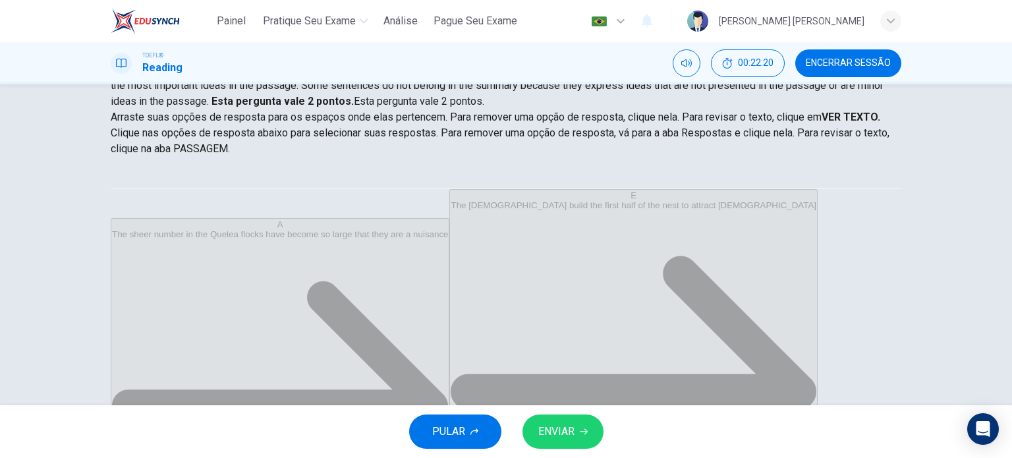
scroll to position [24, 0]
click at [560, 426] on span "ENVIAR" at bounding box center [556, 431] width 36 height 18
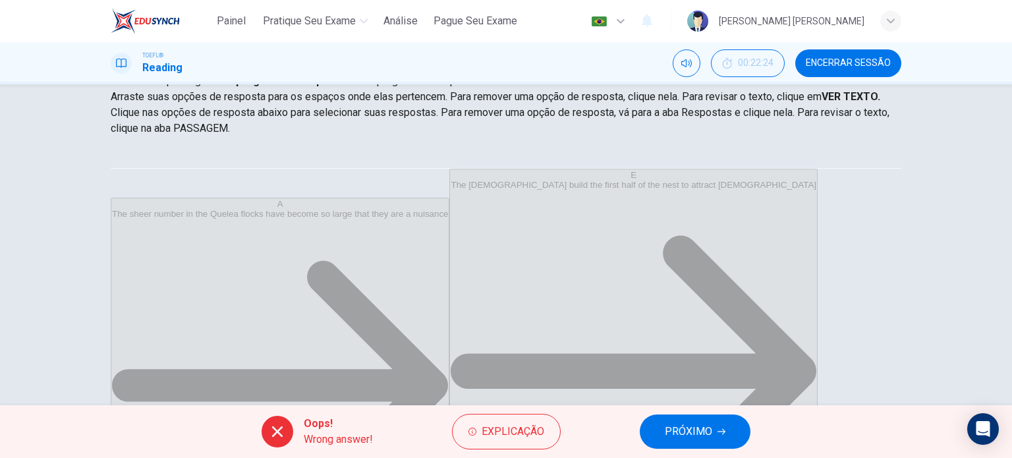
scroll to position [190, 0]
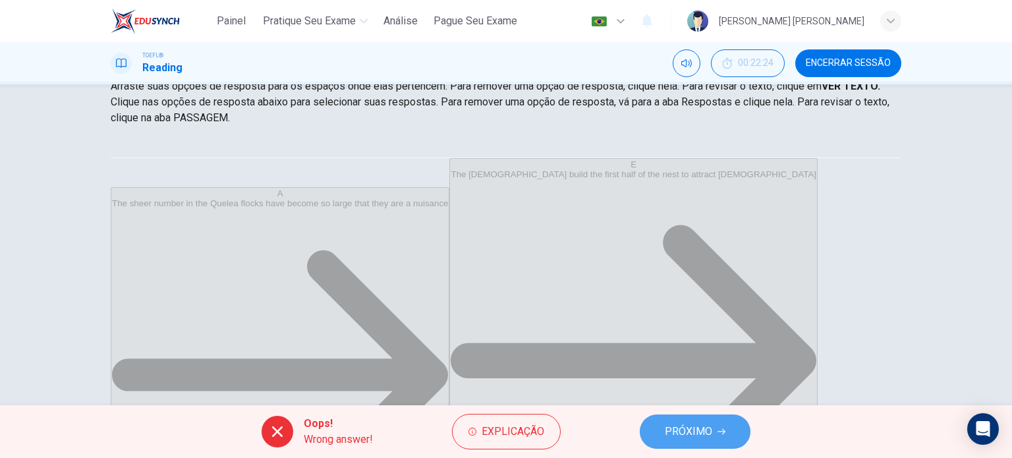
click at [718, 429] on icon "button" at bounding box center [722, 432] width 8 height 8
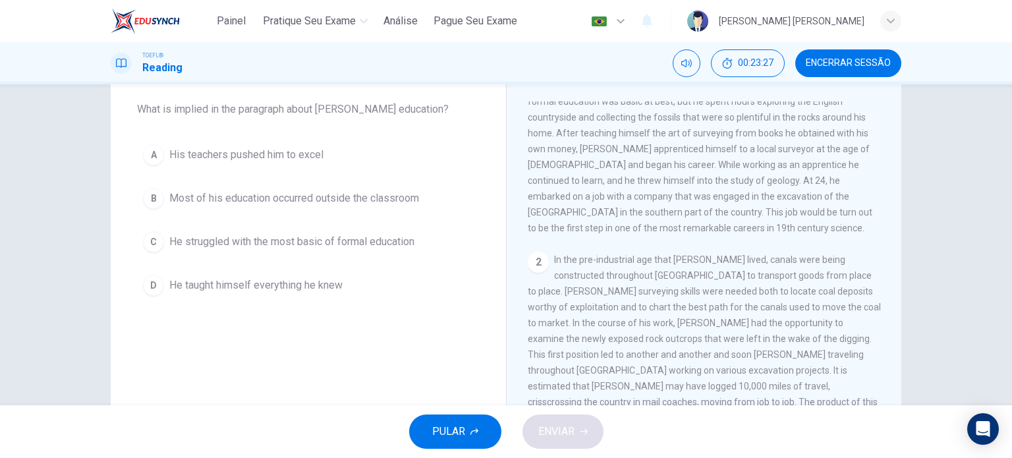
scroll to position [0, 0]
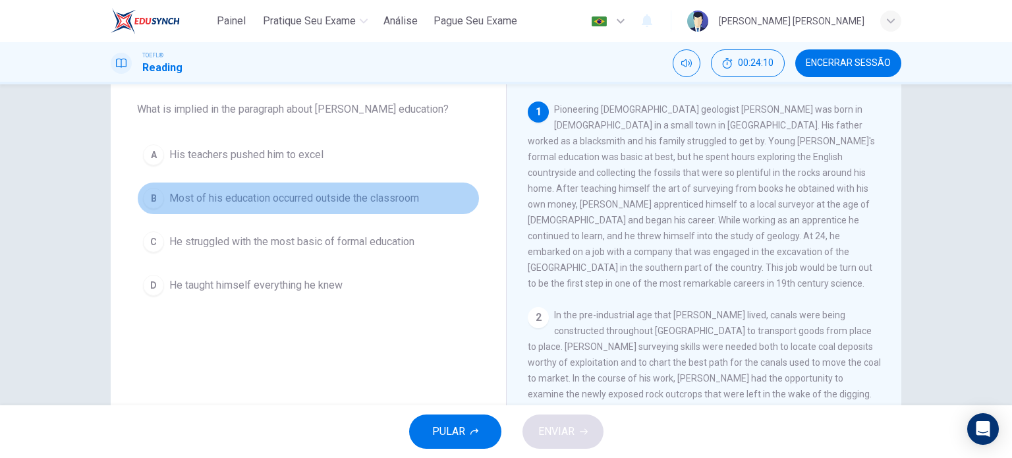
click at [376, 200] on span "Most of his education occurred outside the classroom" at bounding box center [294, 198] width 250 height 16
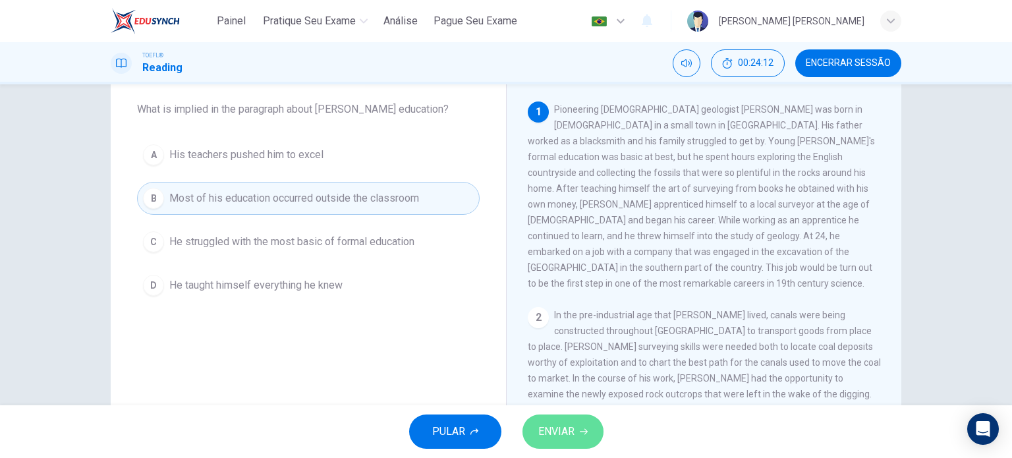
click at [584, 434] on icon "button" at bounding box center [584, 432] width 8 height 8
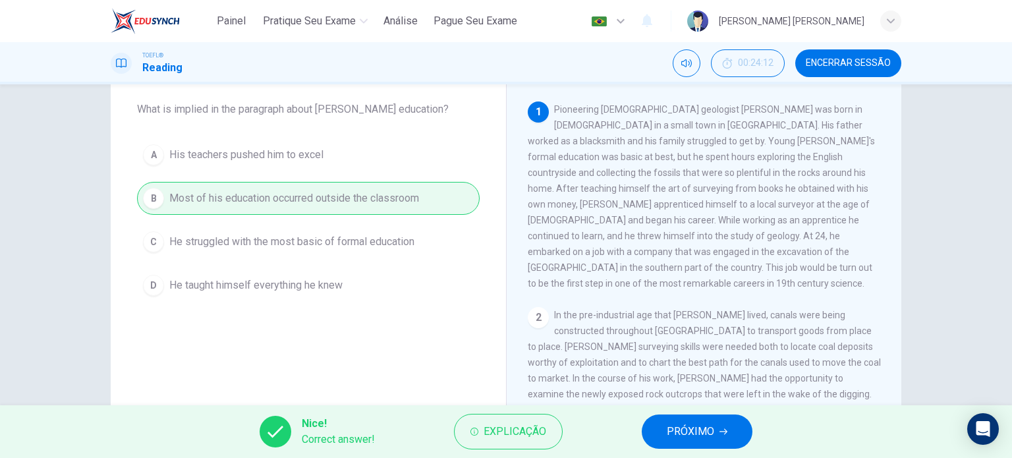
click at [704, 439] on span "PRÓXIMO" at bounding box center [690, 431] width 47 height 18
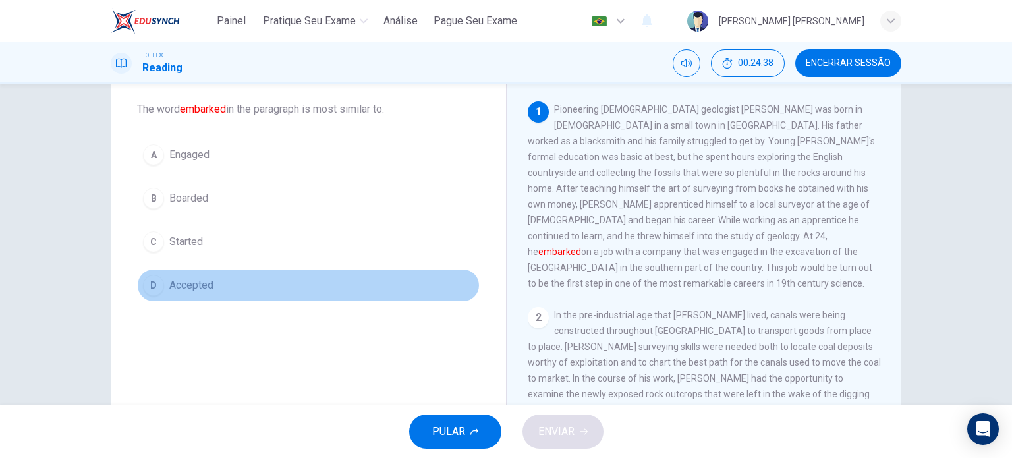
click at [193, 280] on span "Accepted" at bounding box center [191, 285] width 44 height 16
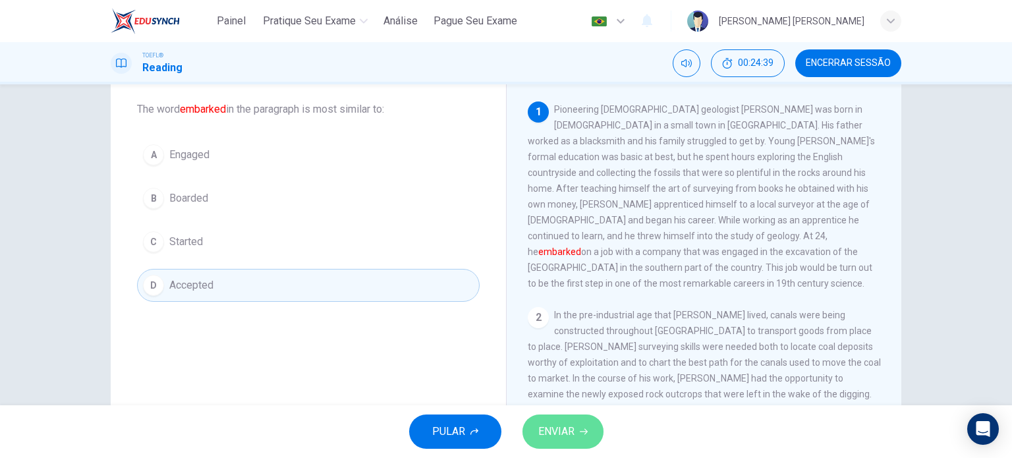
click at [577, 440] on button "ENVIAR" at bounding box center [563, 432] width 81 height 34
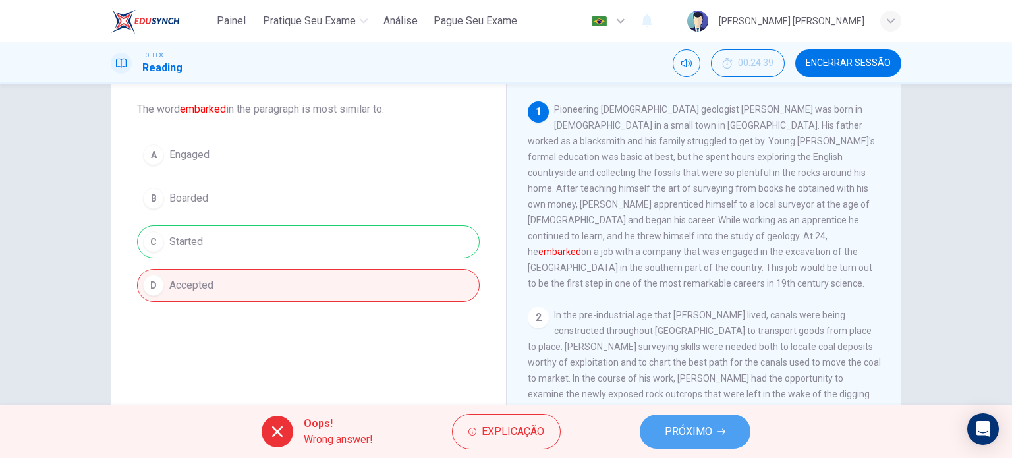
click at [724, 429] on icon "button" at bounding box center [722, 432] width 8 height 8
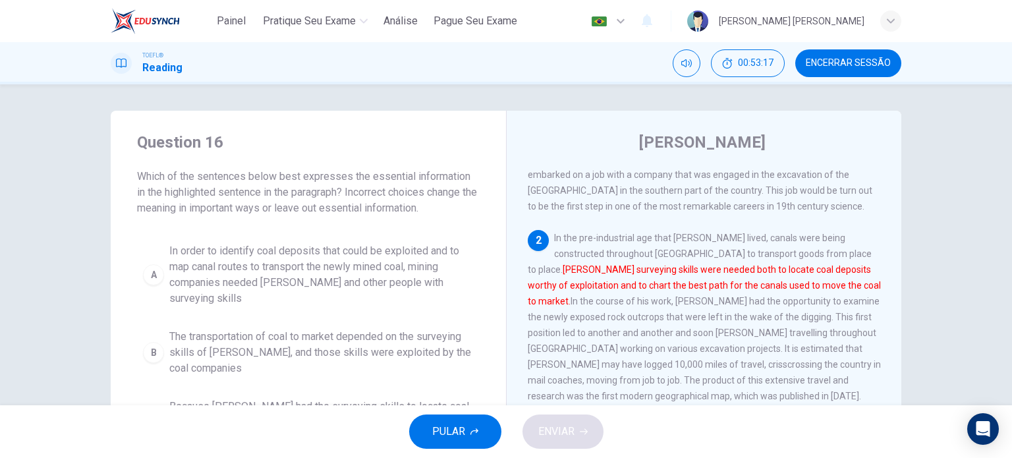
click at [362, 205] on span "Which of the sentences below best expresses the essential information in the hi…" at bounding box center [308, 192] width 343 height 47
drag, startPoint x: 351, startPoint y: 177, endPoint x: 345, endPoint y: 196, distance: 19.8
click at [345, 196] on span "Which of the sentences below best expresses the essential information in the hi…" at bounding box center [308, 192] width 343 height 47
drag, startPoint x: 345, startPoint y: 196, endPoint x: 348, endPoint y: 161, distance: 35.0
click at [348, 161] on div "Question 16 Which of the sentences below best expresses the essential informati…" at bounding box center [308, 174] width 343 height 84
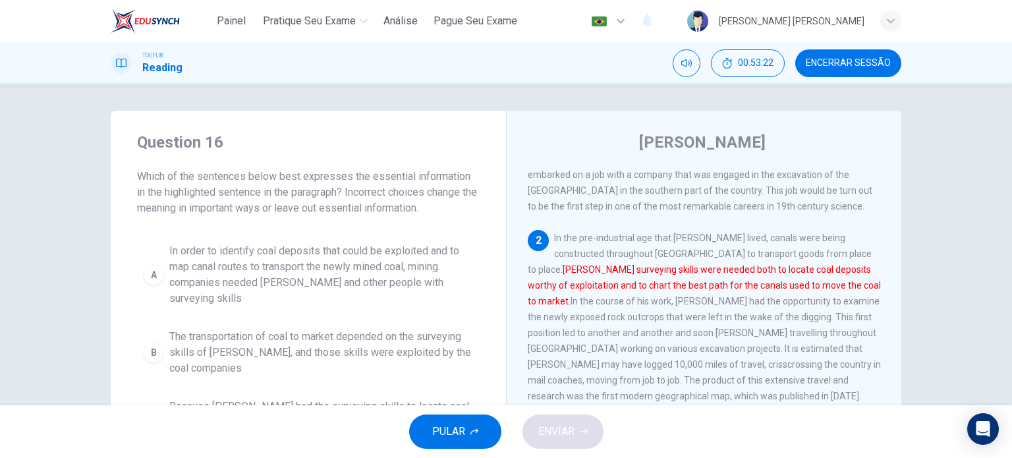
click at [251, 175] on span "Which of the sentences below best expresses the essential information in the hi…" at bounding box center [308, 192] width 343 height 47
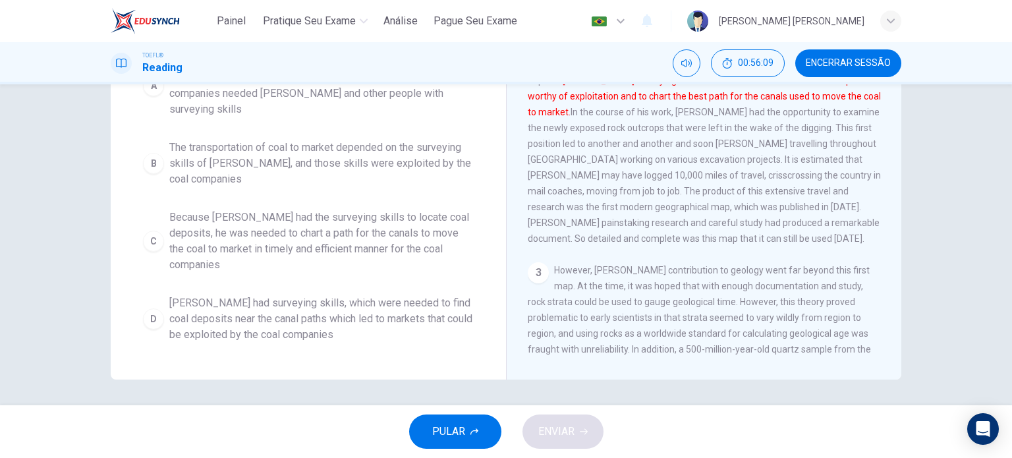
scroll to position [190, 0]
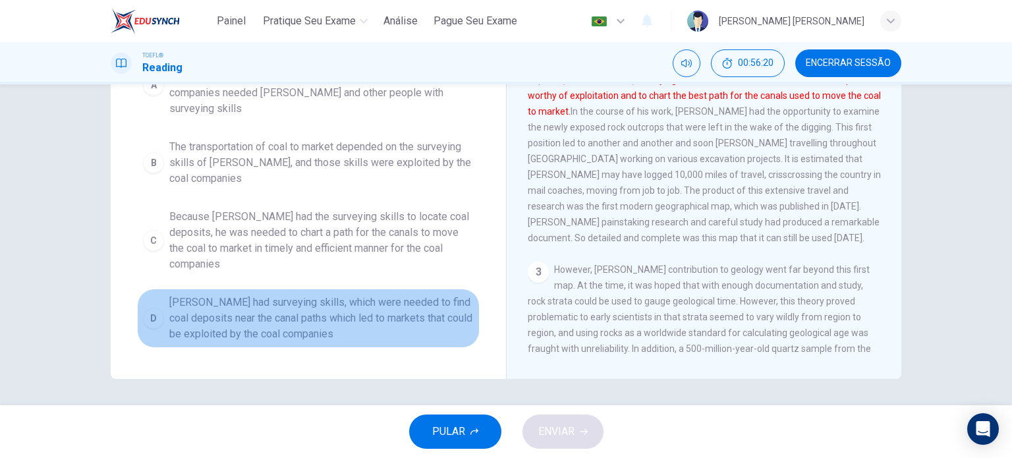
click at [255, 295] on span "[PERSON_NAME] had surveying skills, which were needed to find coal deposits nea…" at bounding box center [321, 318] width 304 height 47
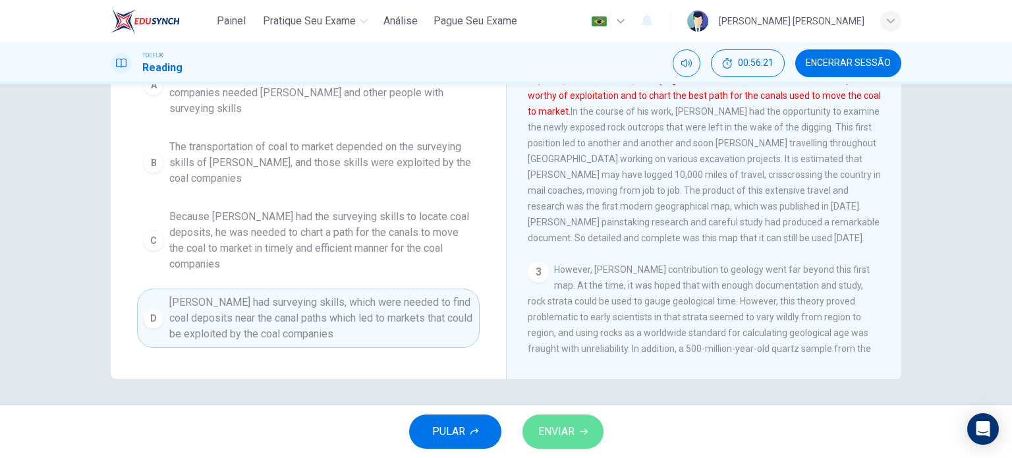
click at [551, 424] on span "ENVIAR" at bounding box center [556, 431] width 36 height 18
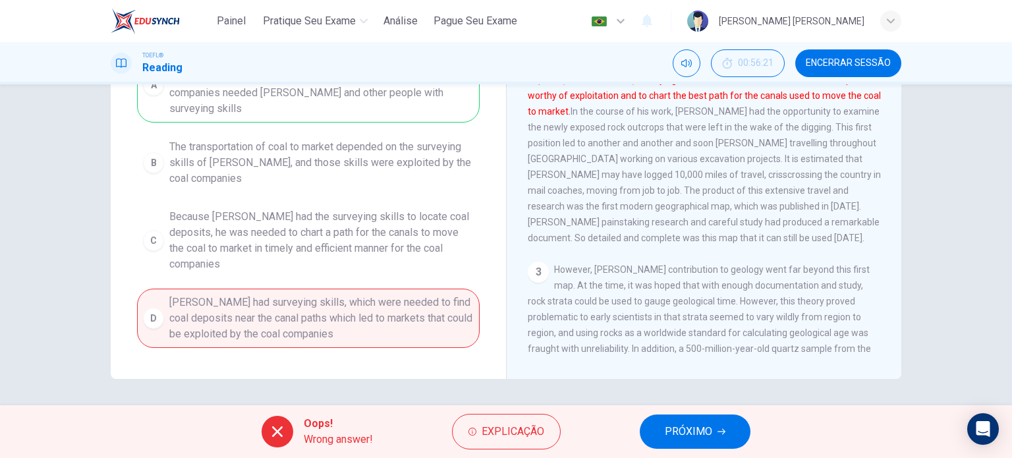
click at [492, 129] on div "Question 16 Which of the sentences below best expresses the essential informati…" at bounding box center [308, 145] width 395 height 448
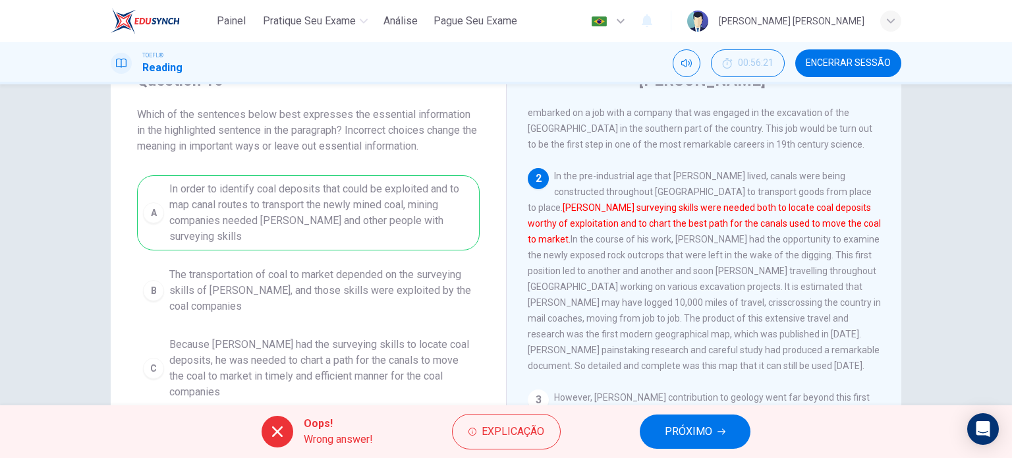
scroll to position [0, 0]
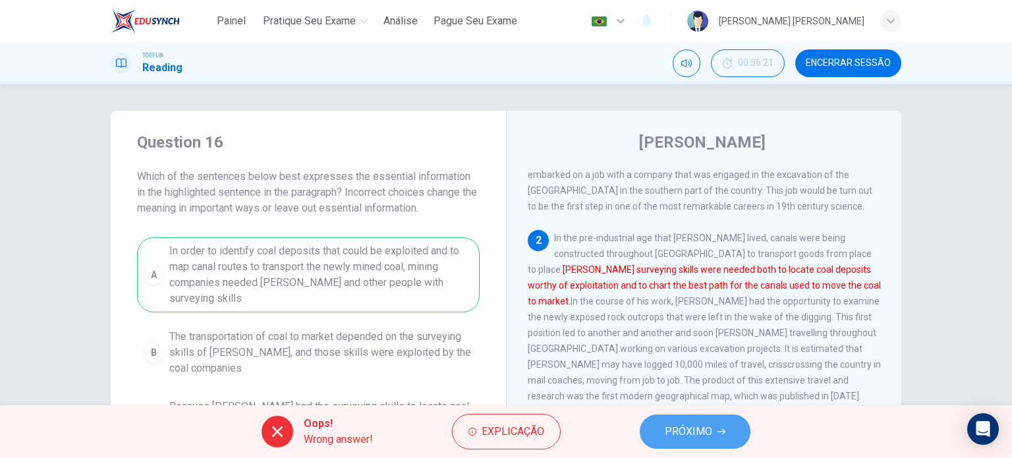
click at [710, 438] on span "PRÓXIMO" at bounding box center [688, 431] width 47 height 18
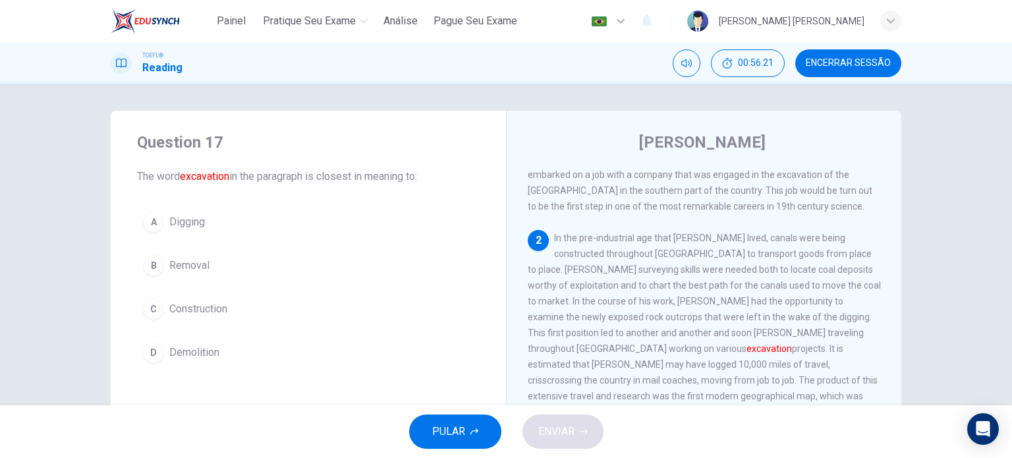
scroll to position [195, 0]
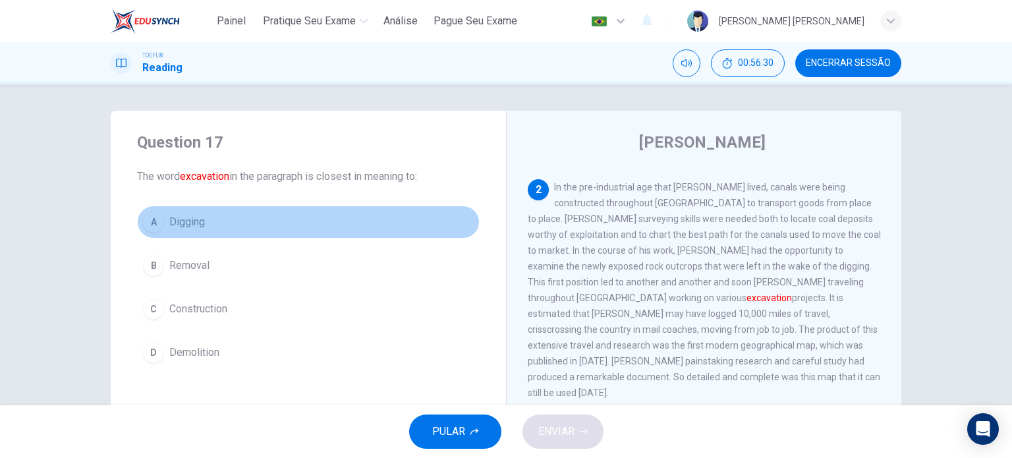
click at [178, 227] on span "Digging" at bounding box center [187, 222] width 36 height 16
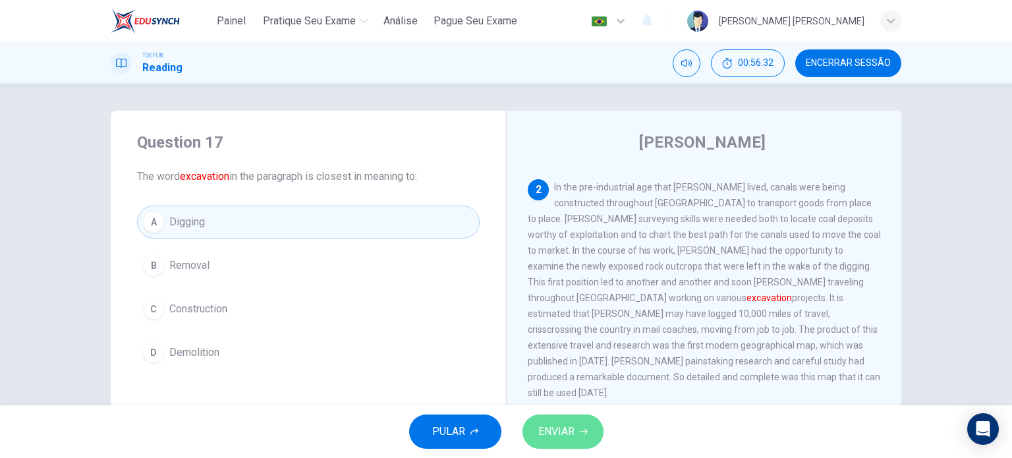
click at [552, 440] on span "ENVIAR" at bounding box center [556, 431] width 36 height 18
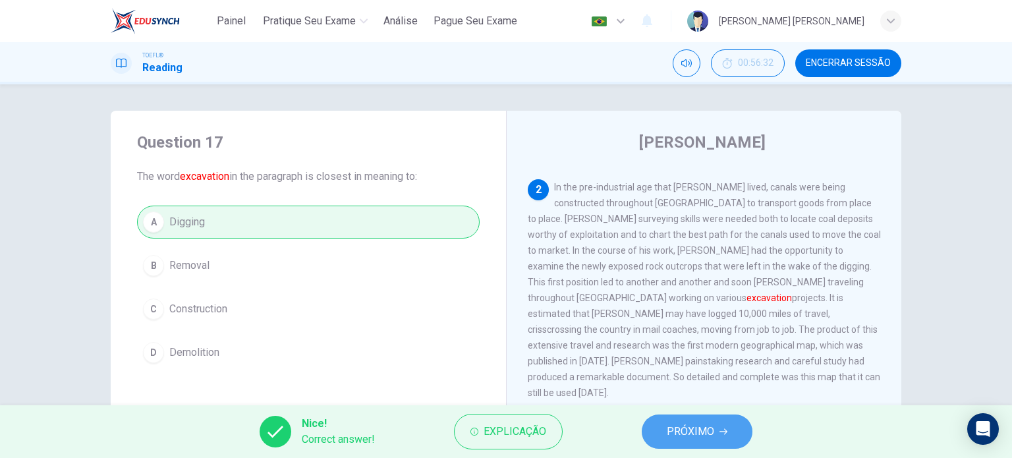
click at [685, 434] on span "PRÓXIMO" at bounding box center [690, 431] width 47 height 18
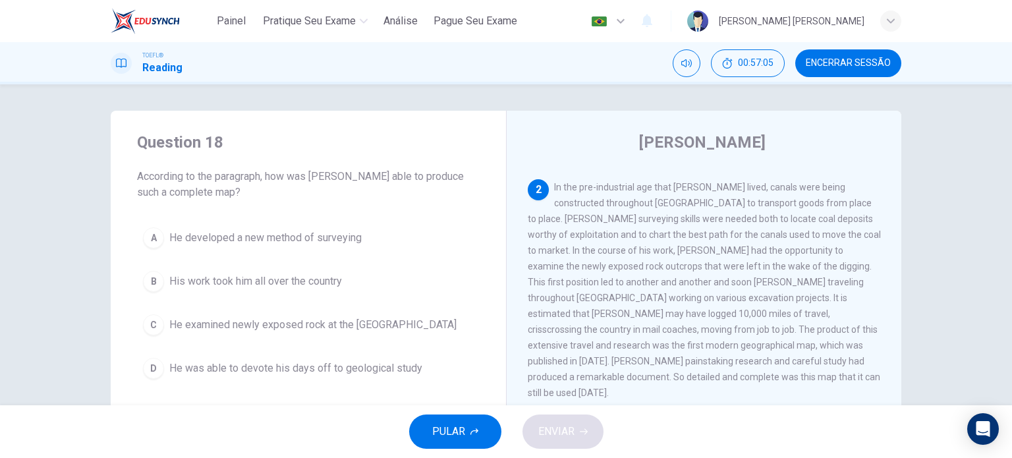
click at [473, 212] on div "Question 18 According to the paragraph, how was [PERSON_NAME] able to produce s…" at bounding box center [308, 258] width 395 height 295
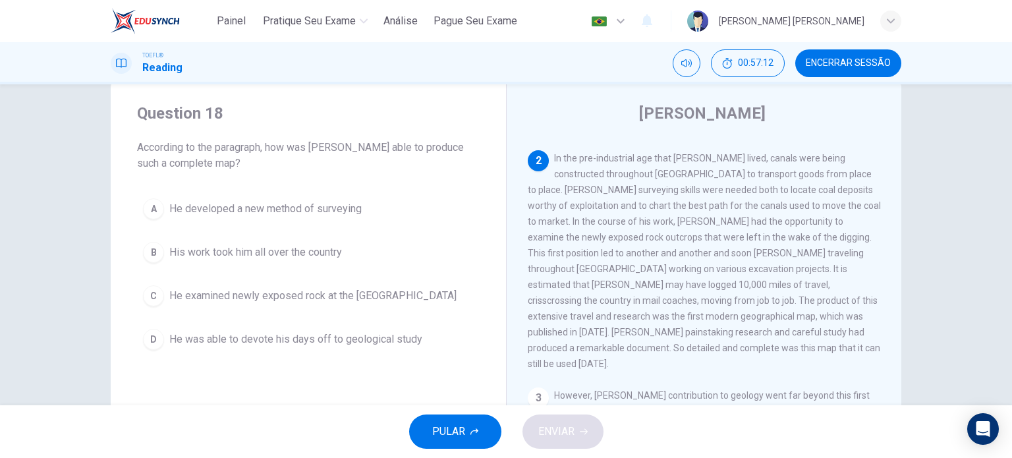
scroll to position [26, 0]
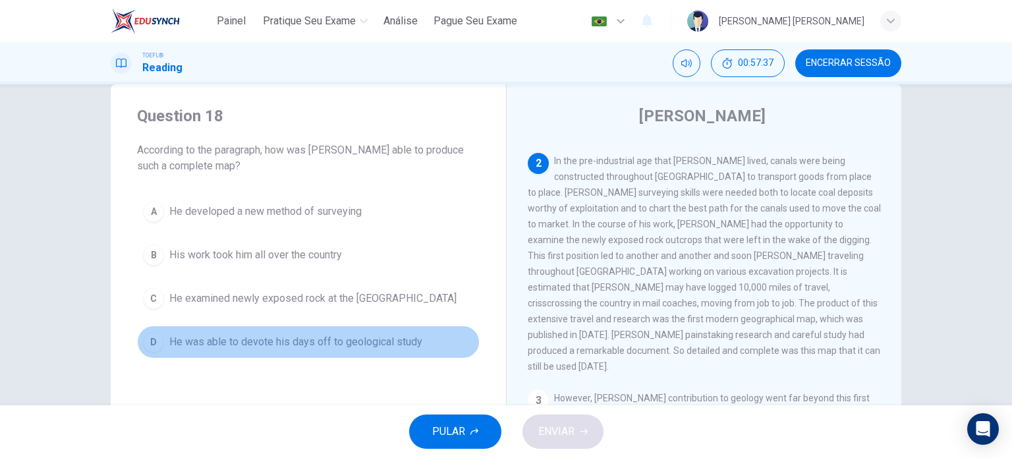
click at [320, 335] on span "He was able to devote his days off to geological study" at bounding box center [295, 342] width 253 height 16
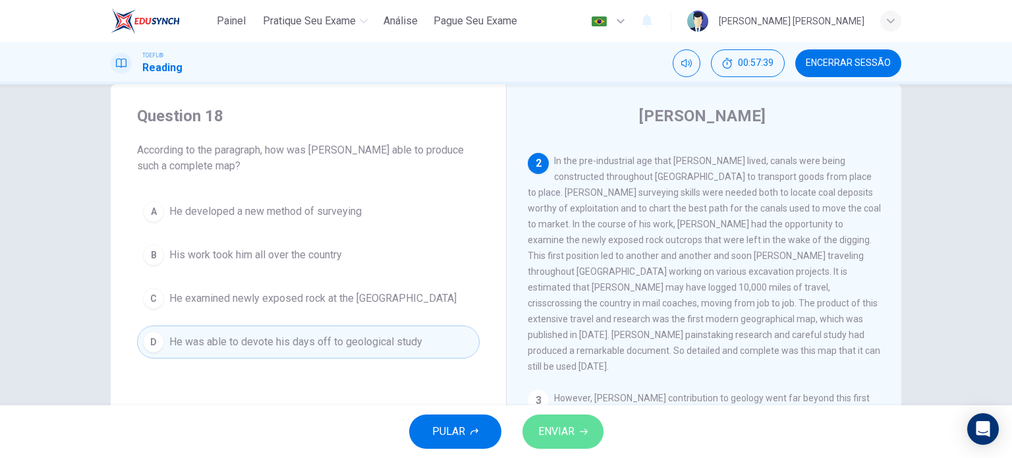
click at [552, 431] on span "ENVIAR" at bounding box center [556, 431] width 36 height 18
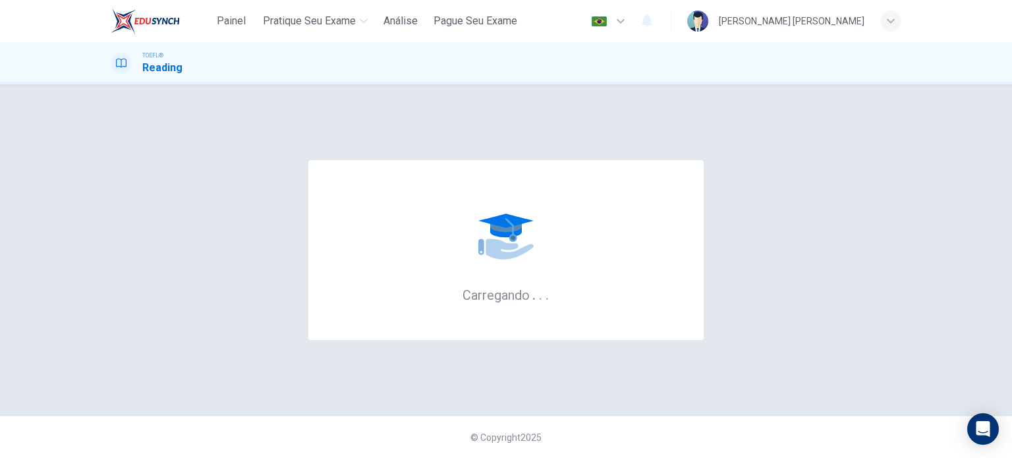
scroll to position [0, 0]
